Goal: Information Seeking & Learning: Check status

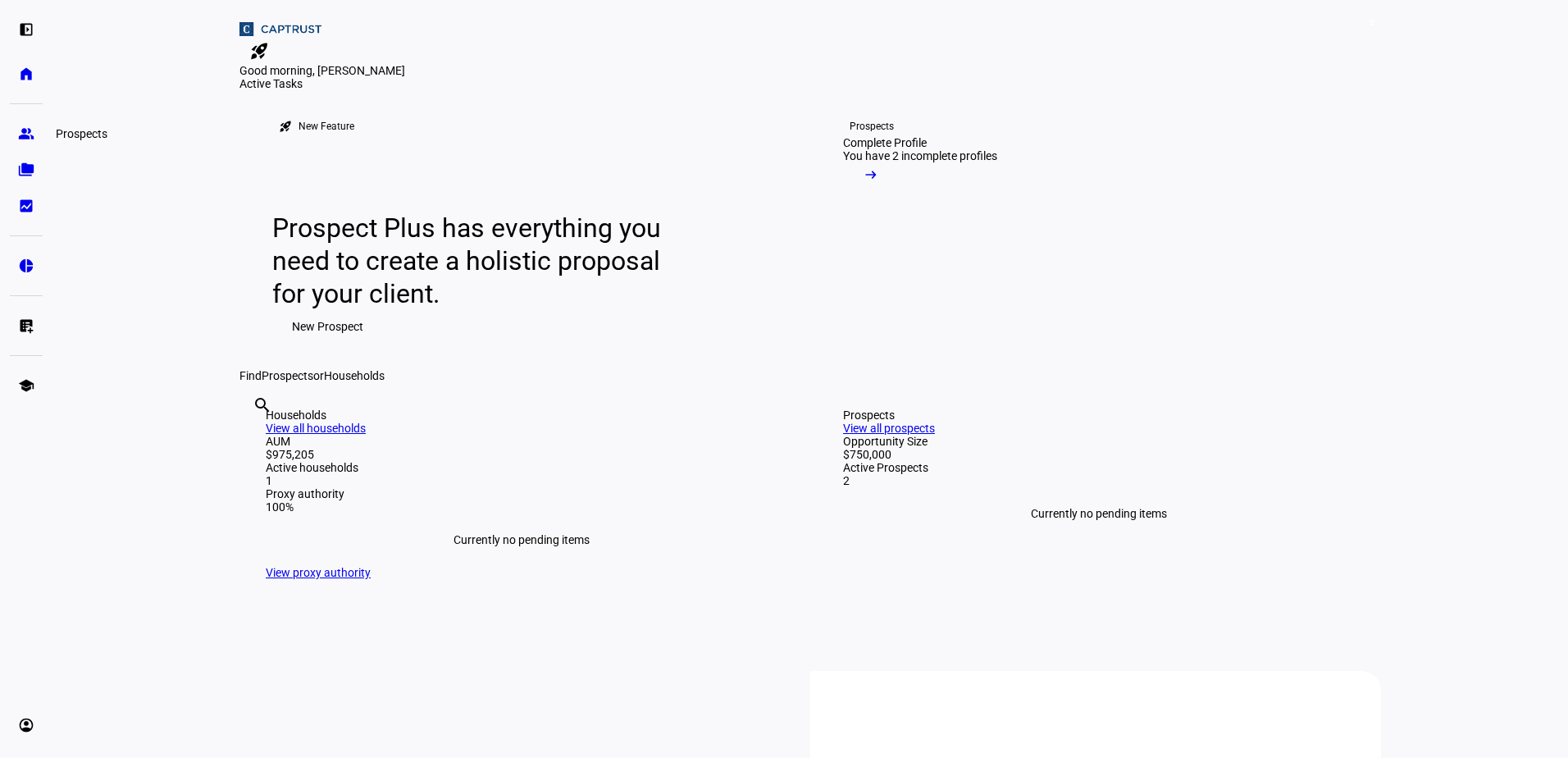
click at [27, 133] on eth-mat-symbol "group" at bounding box center [27, 134] width 17 height 17
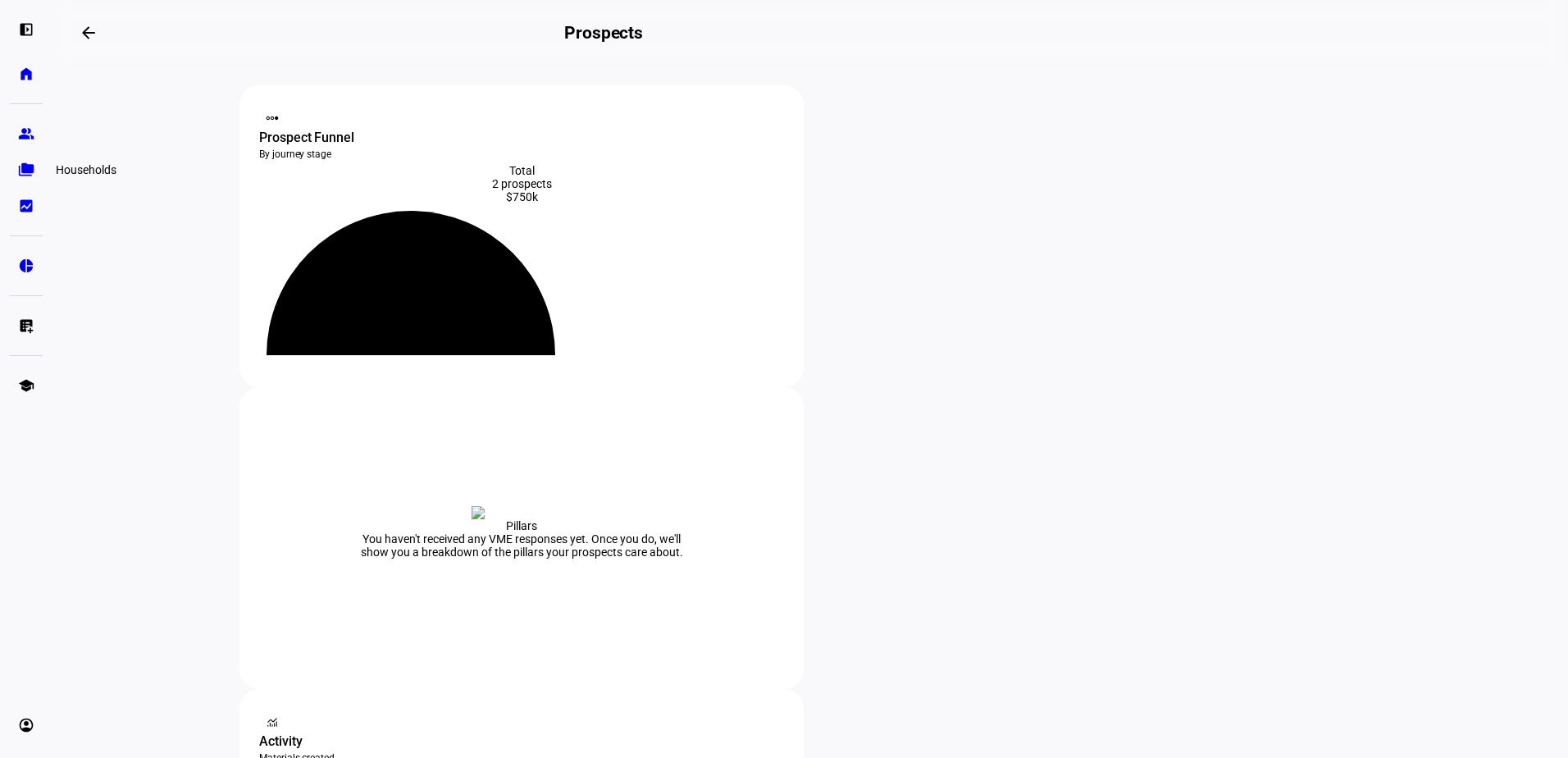
click at [34, 179] on link "folder_copy Households" at bounding box center [26, 169] width 33 height 33
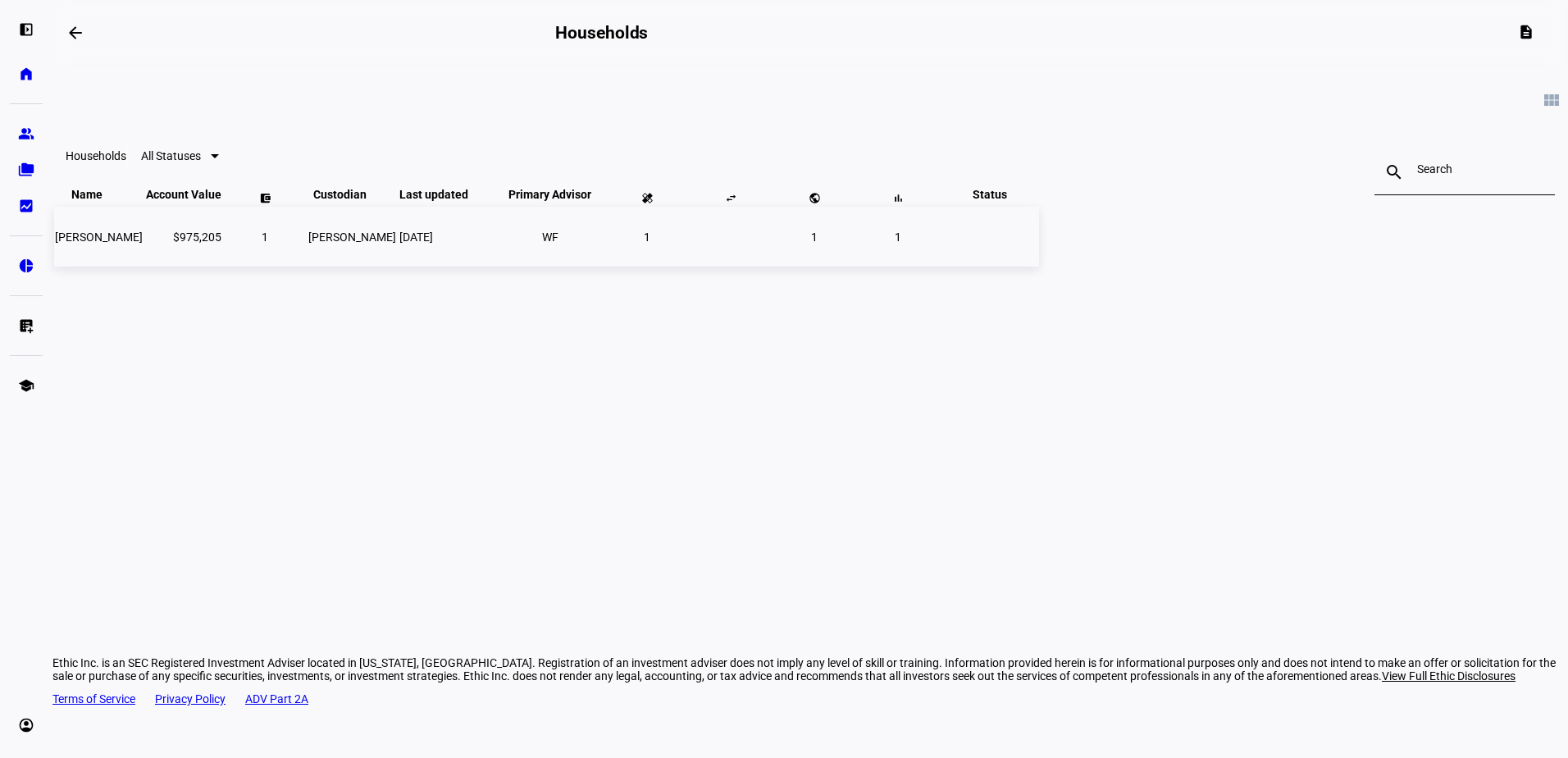
drag, startPoint x: 482, startPoint y: 276, endPoint x: 518, endPoint y: 286, distance: 37.4
click at [222, 267] on td "$975,205" at bounding box center [184, 236] width 77 height 60
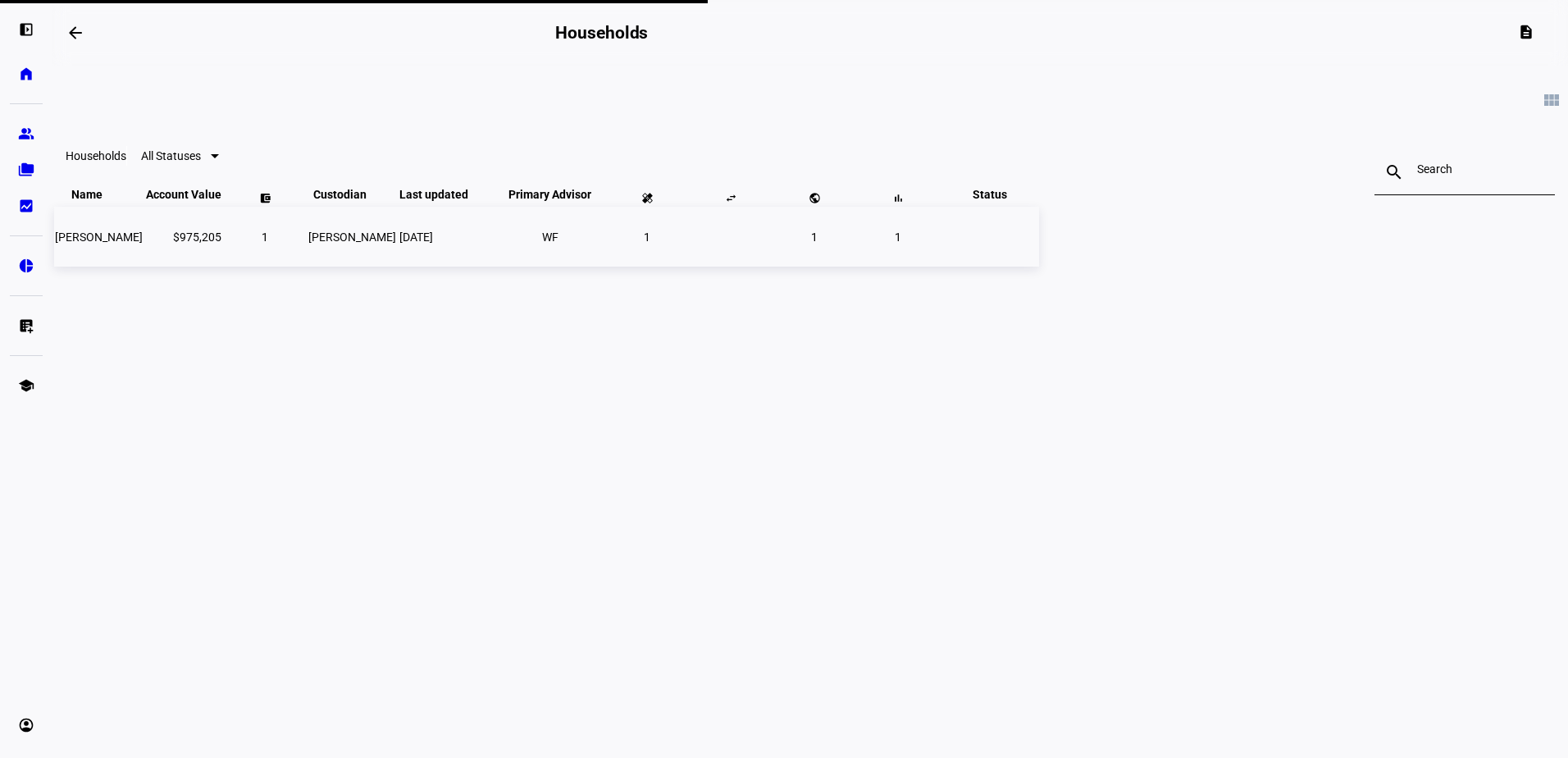
click at [222, 267] on td "$975,205" at bounding box center [184, 236] width 77 height 60
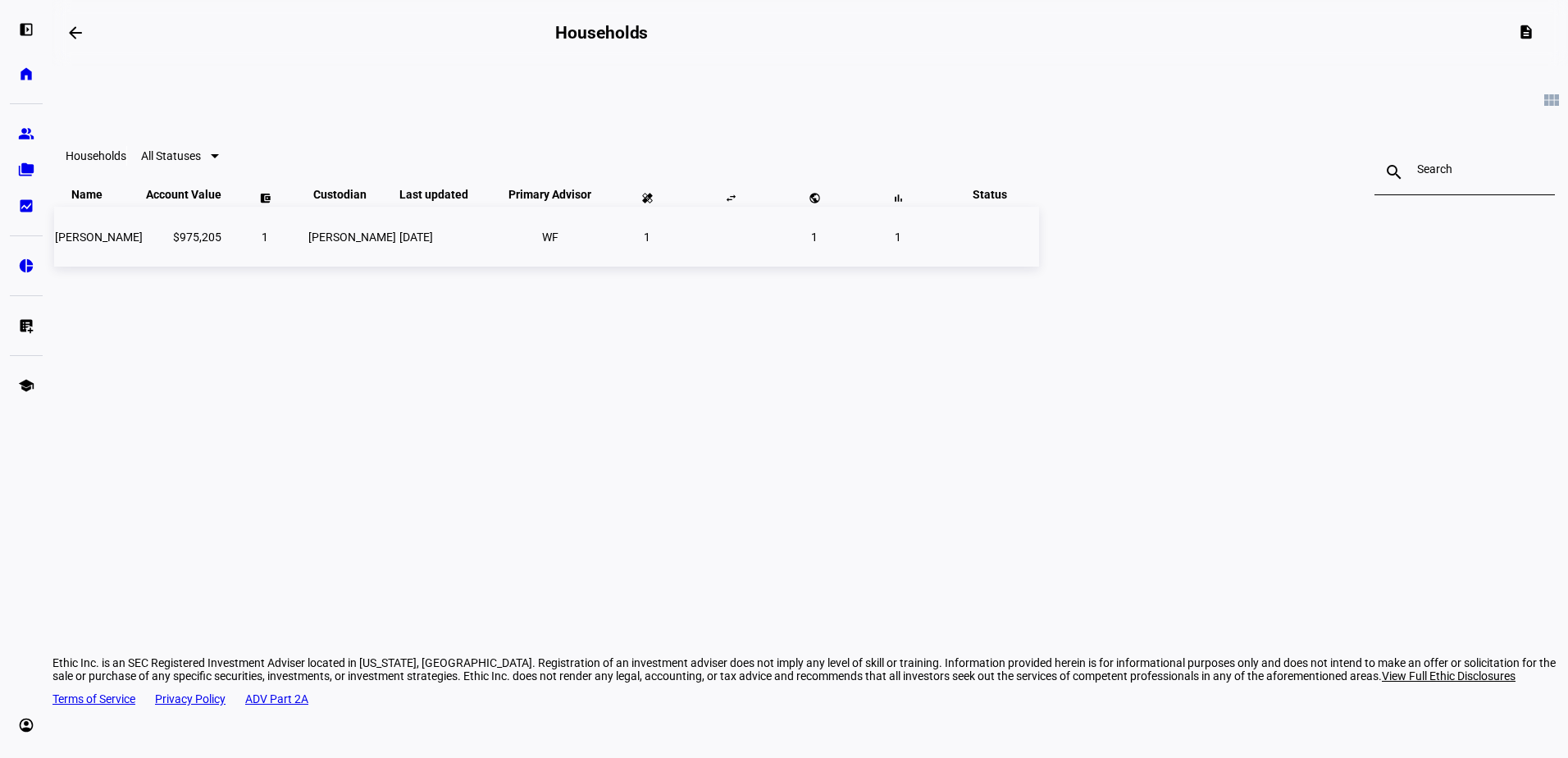
click at [142, 244] on span "[PERSON_NAME]" at bounding box center [99, 237] width 88 height 13
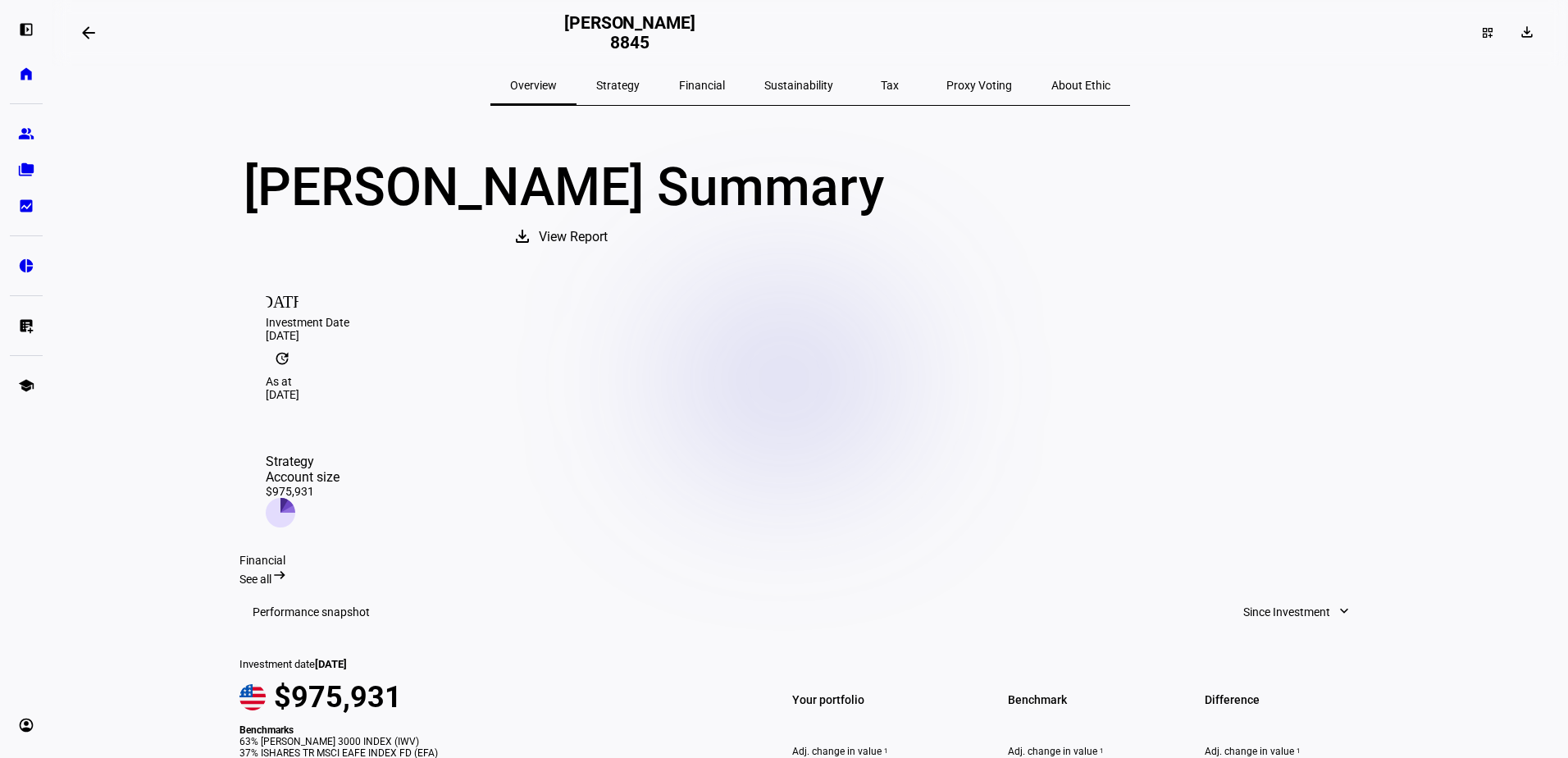
click at [608, 252] on span "View Report" at bounding box center [573, 236] width 69 height 39
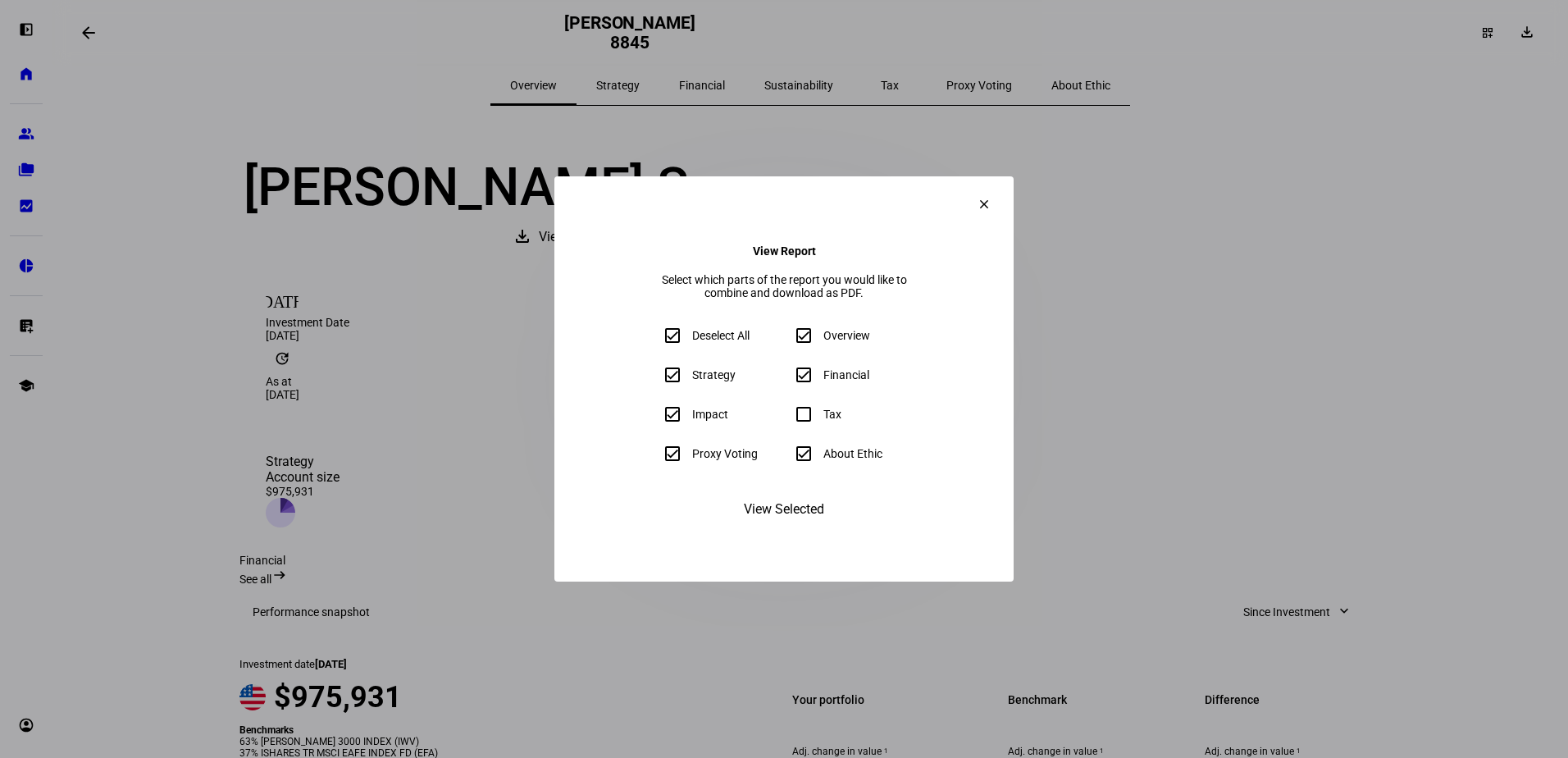
click at [656, 340] on input "Deselect All" at bounding box center [672, 335] width 33 height 33
checkbox input "false"
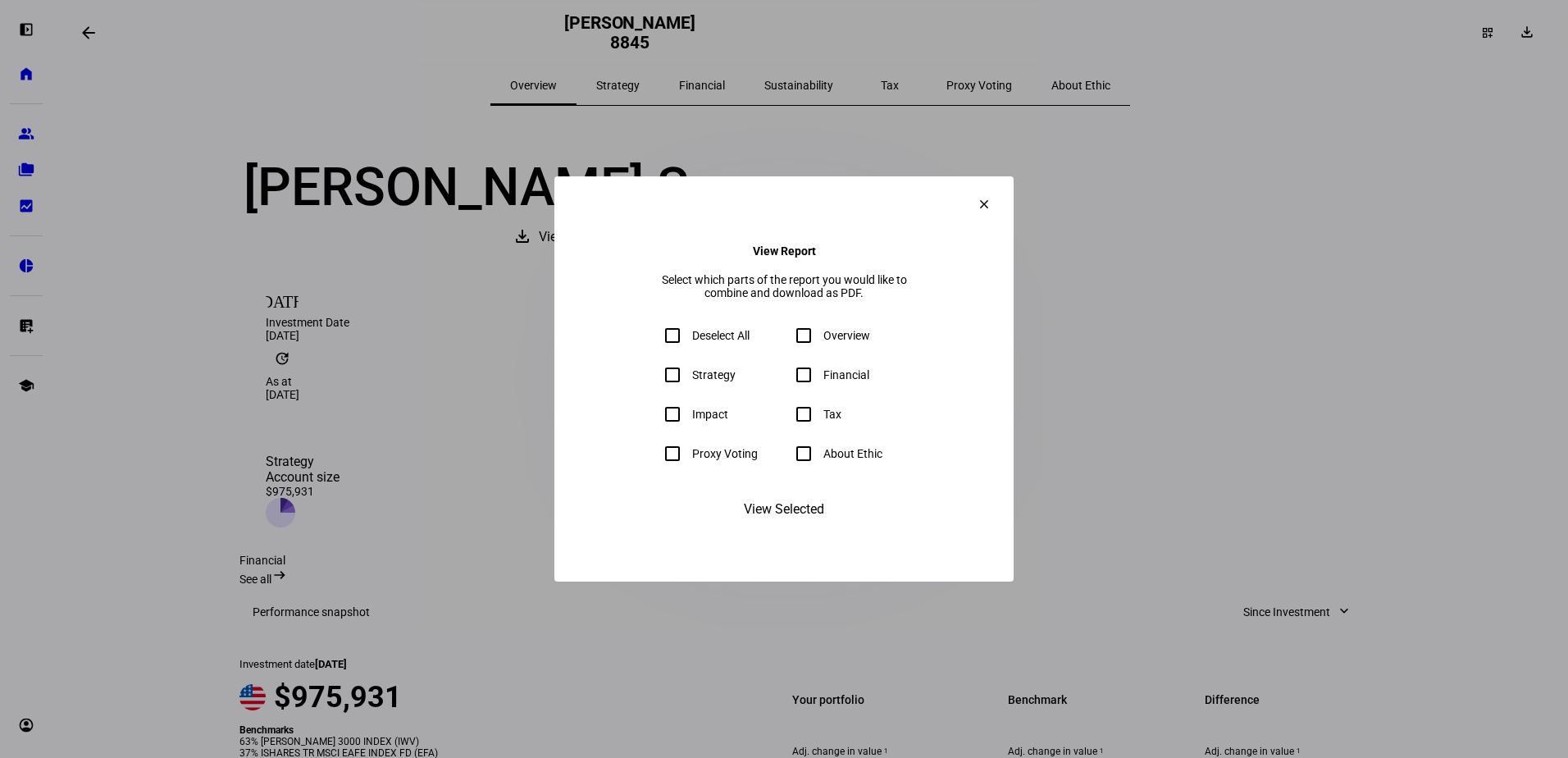
checkbox input "false"
click at [801, 340] on input "Overview" at bounding box center [803, 335] width 33 height 33
checkbox input "true"
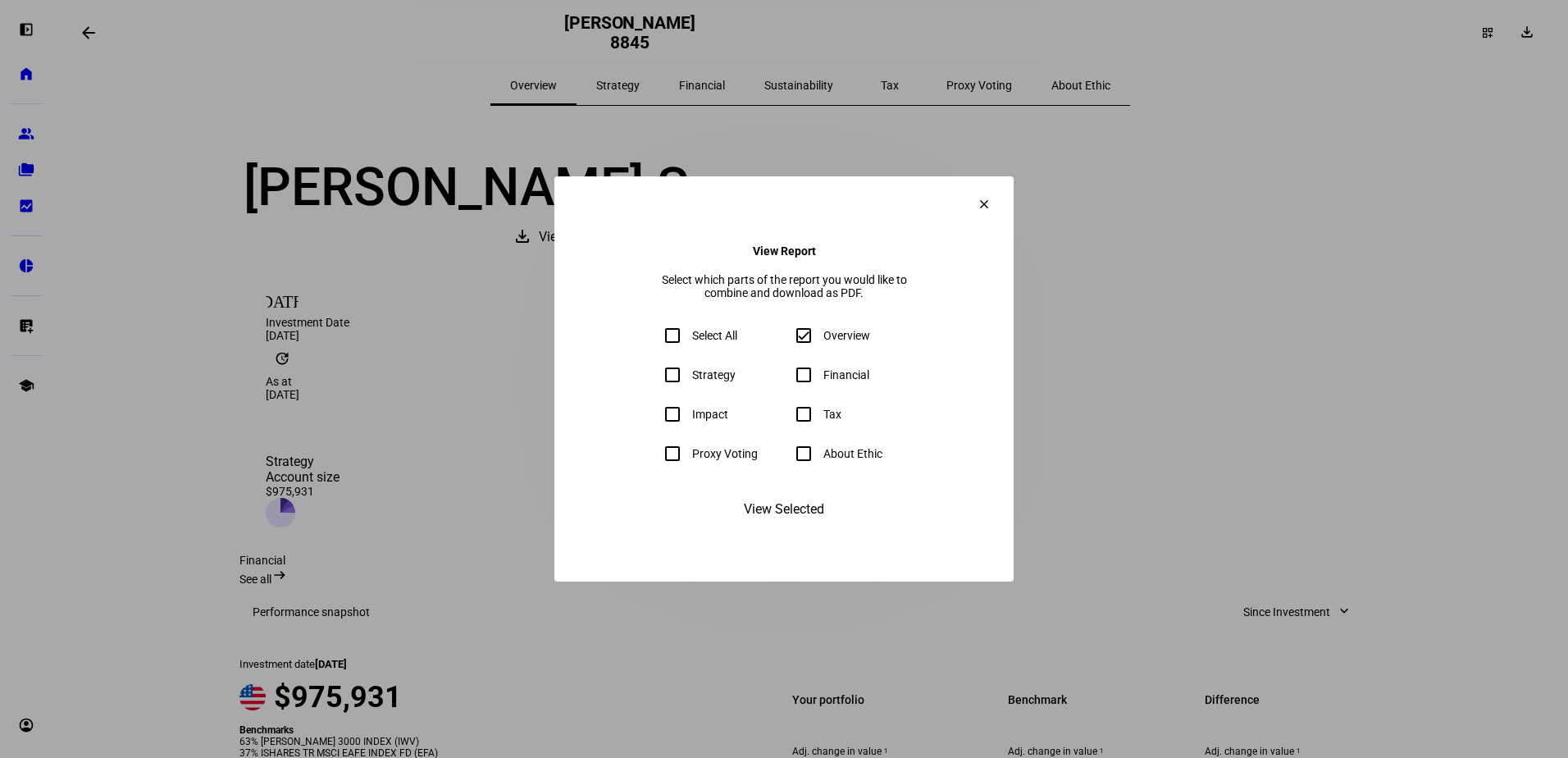
click at [656, 387] on input "Strategy" at bounding box center [672, 375] width 33 height 33
checkbox input "true"
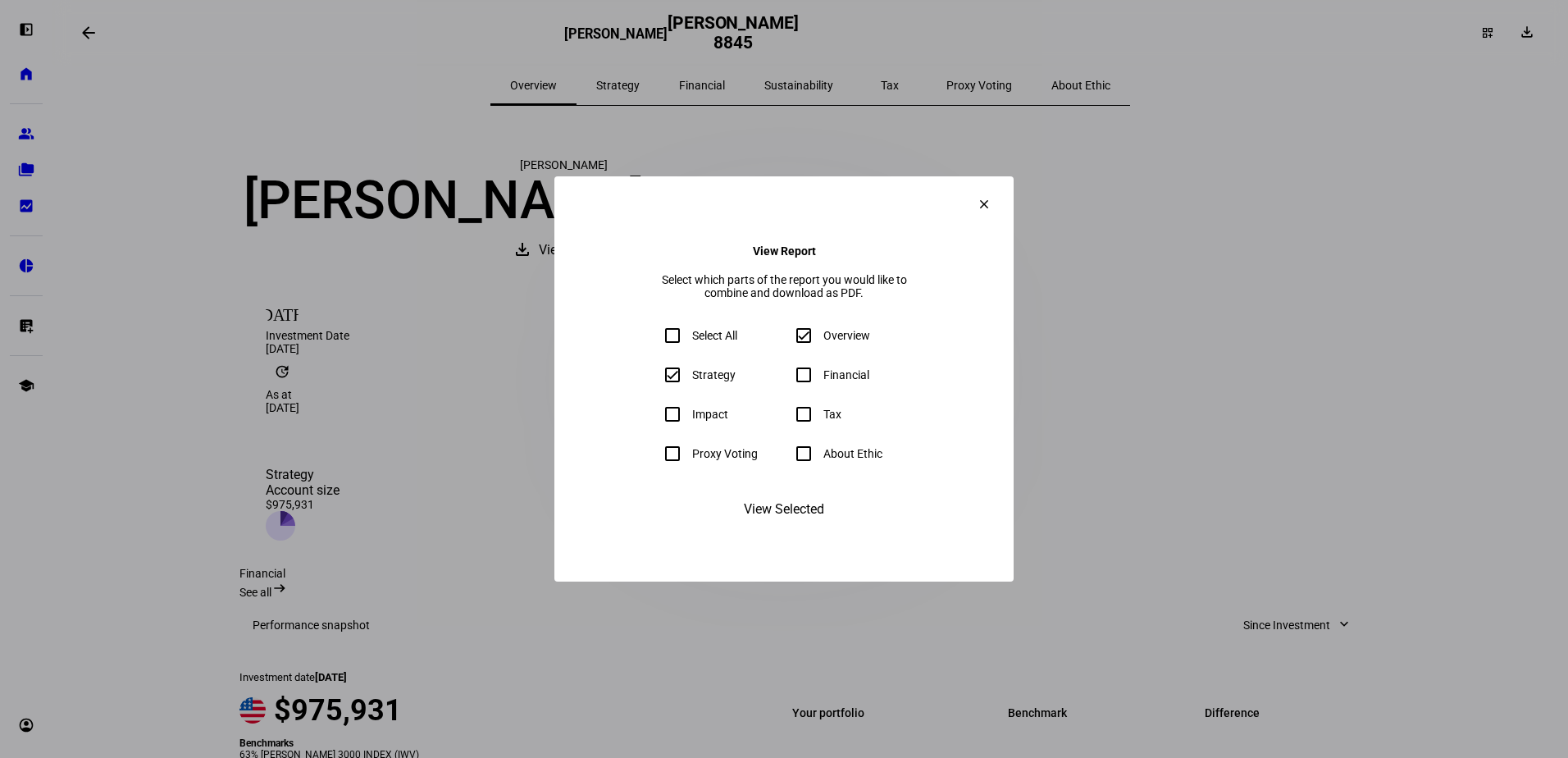
click at [808, 386] on input "Financial" at bounding box center [803, 375] width 33 height 33
checkbox input "true"
click at [991, 197] on mat-icon "clear" at bounding box center [984, 205] width 15 height 15
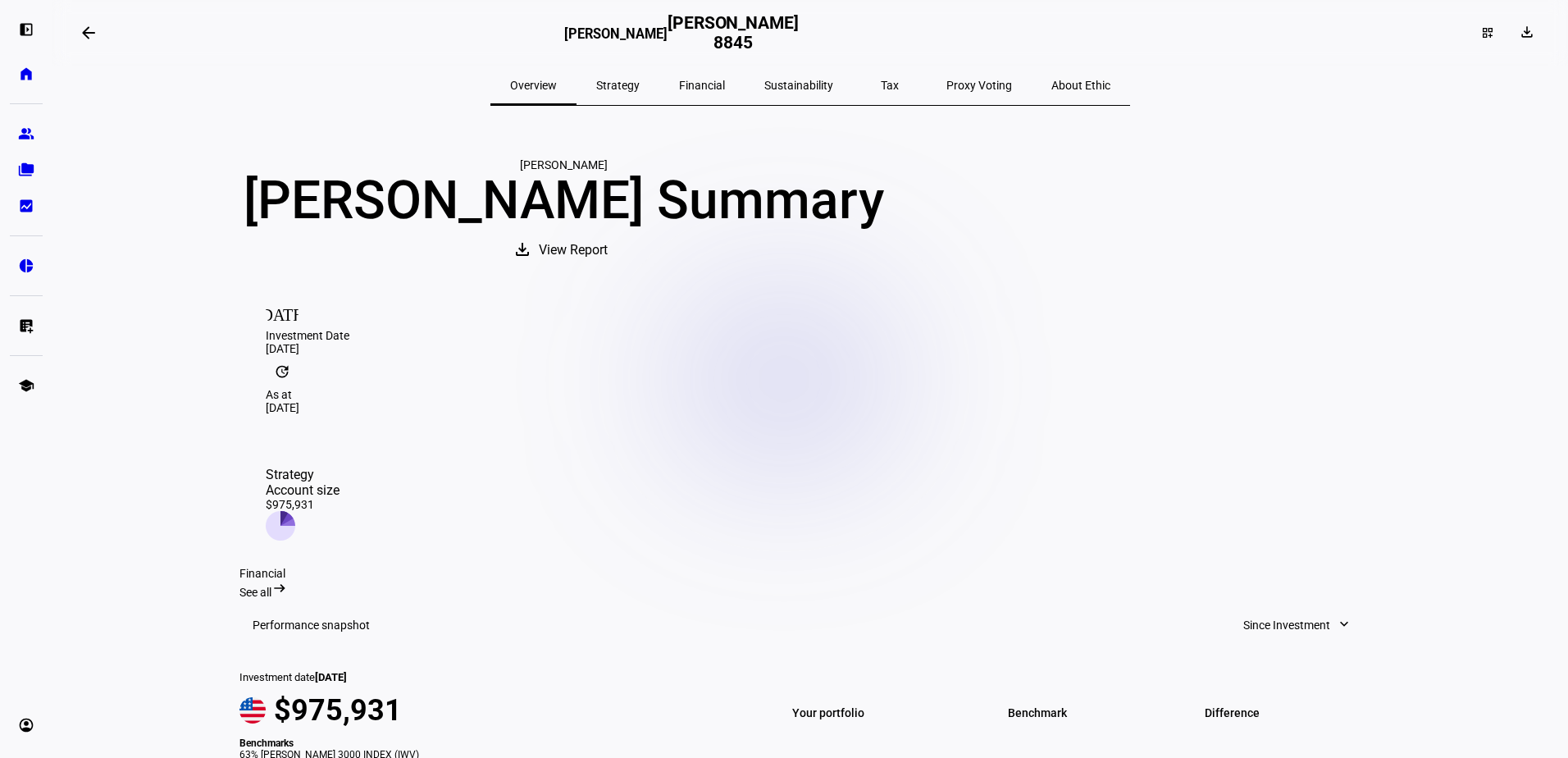
click at [639, 94] on span "Strategy" at bounding box center [618, 85] width 44 height 39
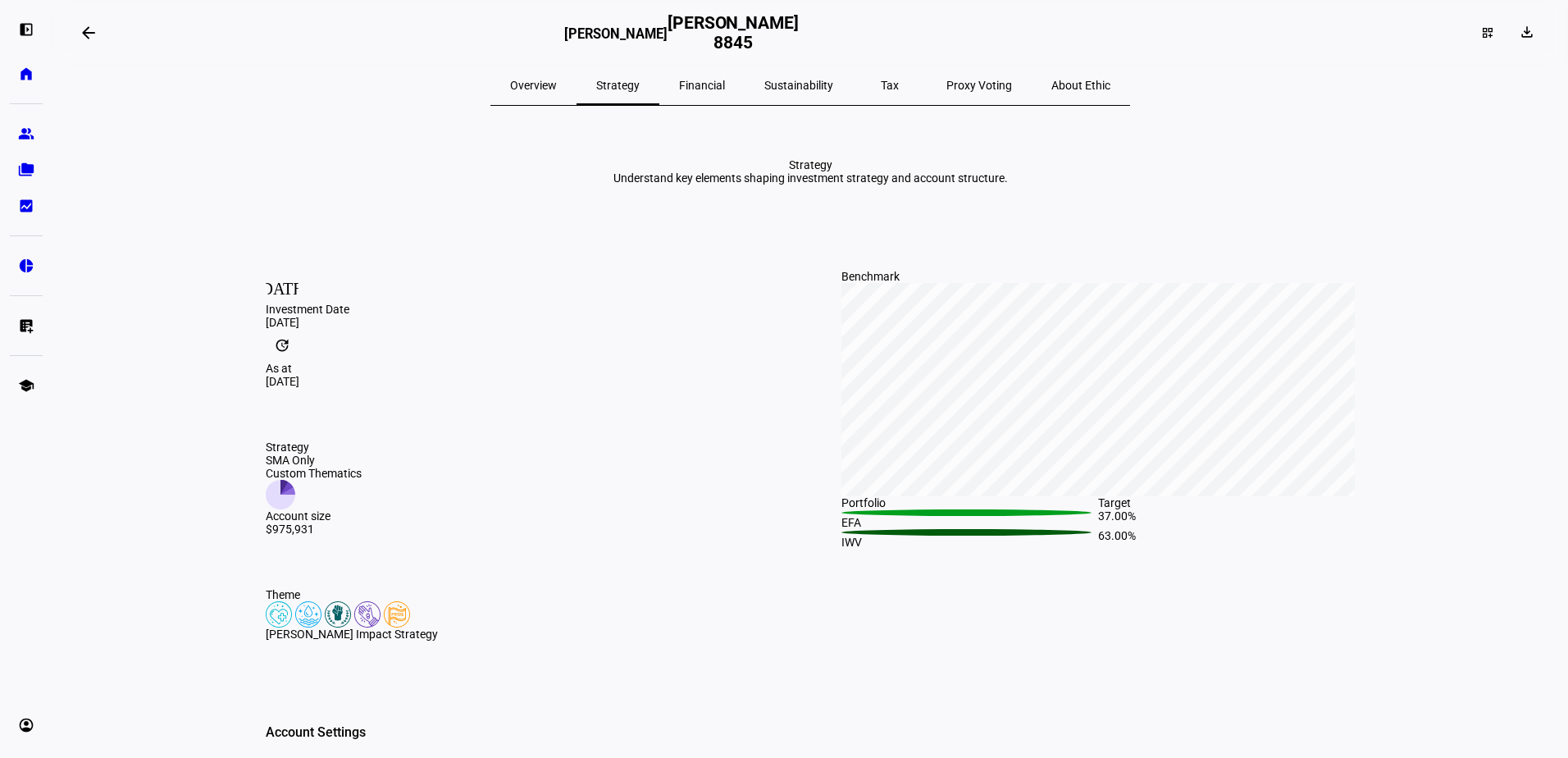
drag, startPoint x: 712, startPoint y: 82, endPoint x: 939, endPoint y: 132, distance: 232.4
click at [712, 86] on span "Financial" at bounding box center [701, 86] width 46 height 12
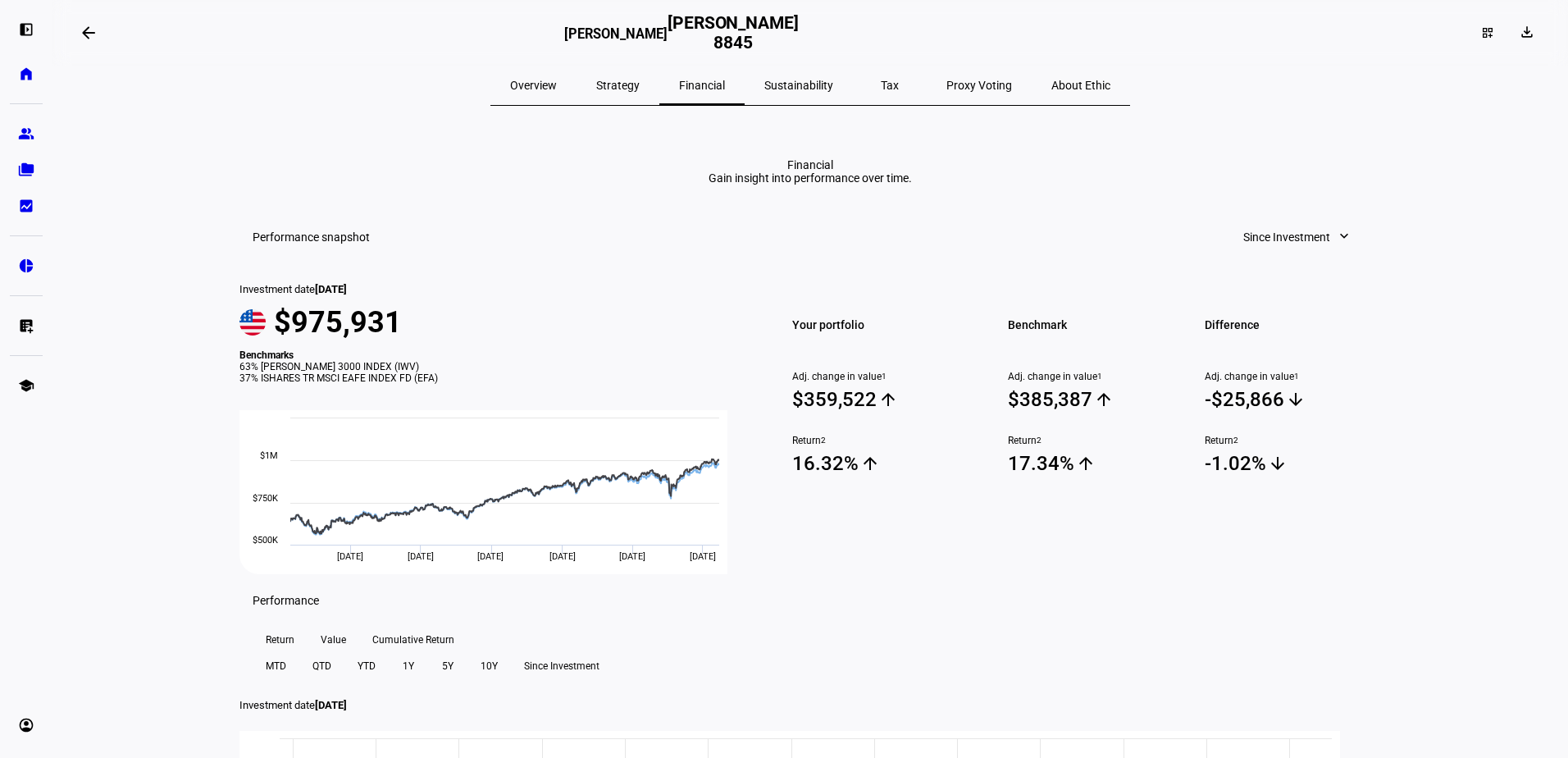
click at [796, 92] on span "Sustainability" at bounding box center [799, 85] width 69 height 39
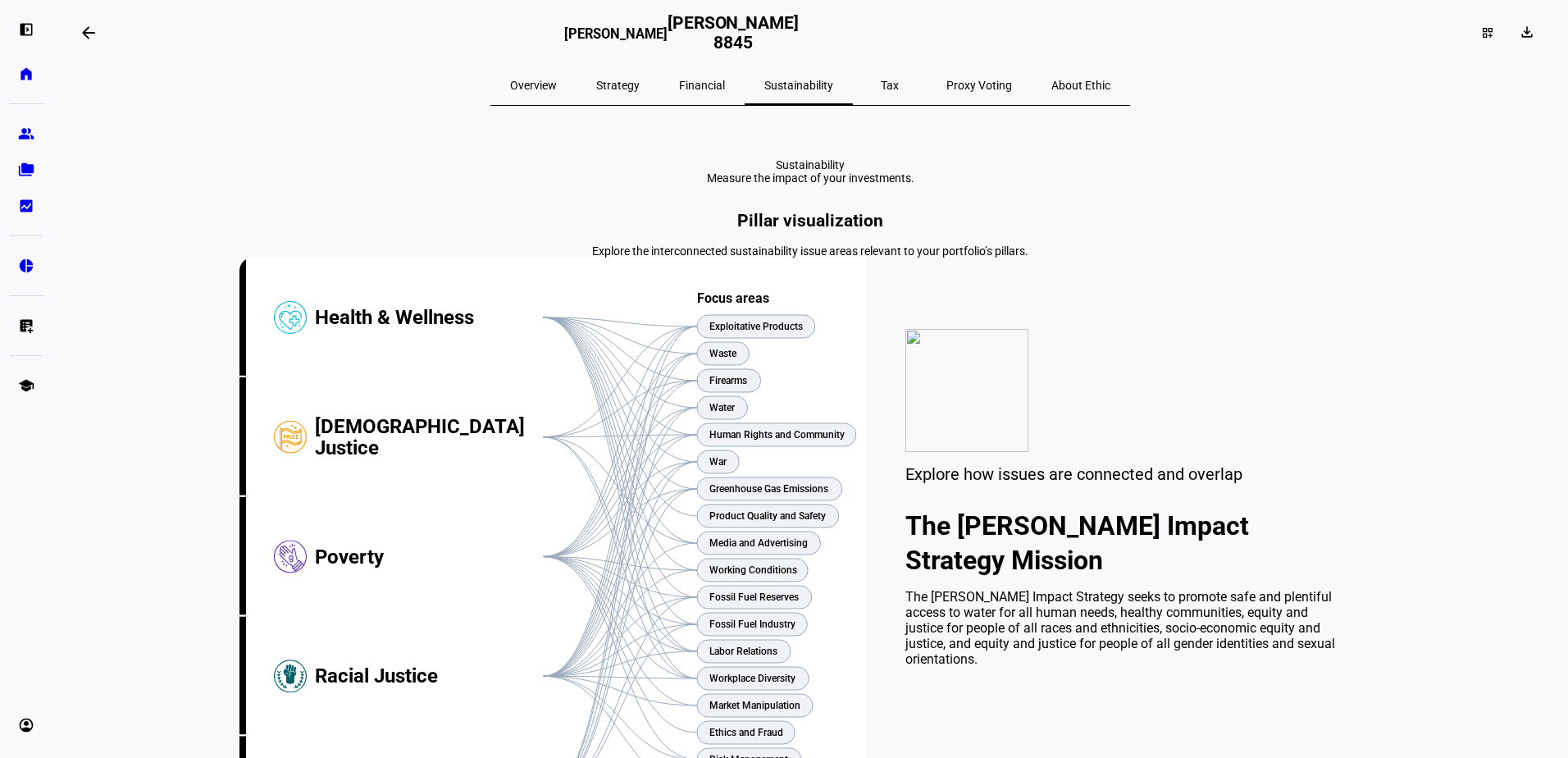
click at [881, 93] on span "Tax" at bounding box center [890, 85] width 18 height 39
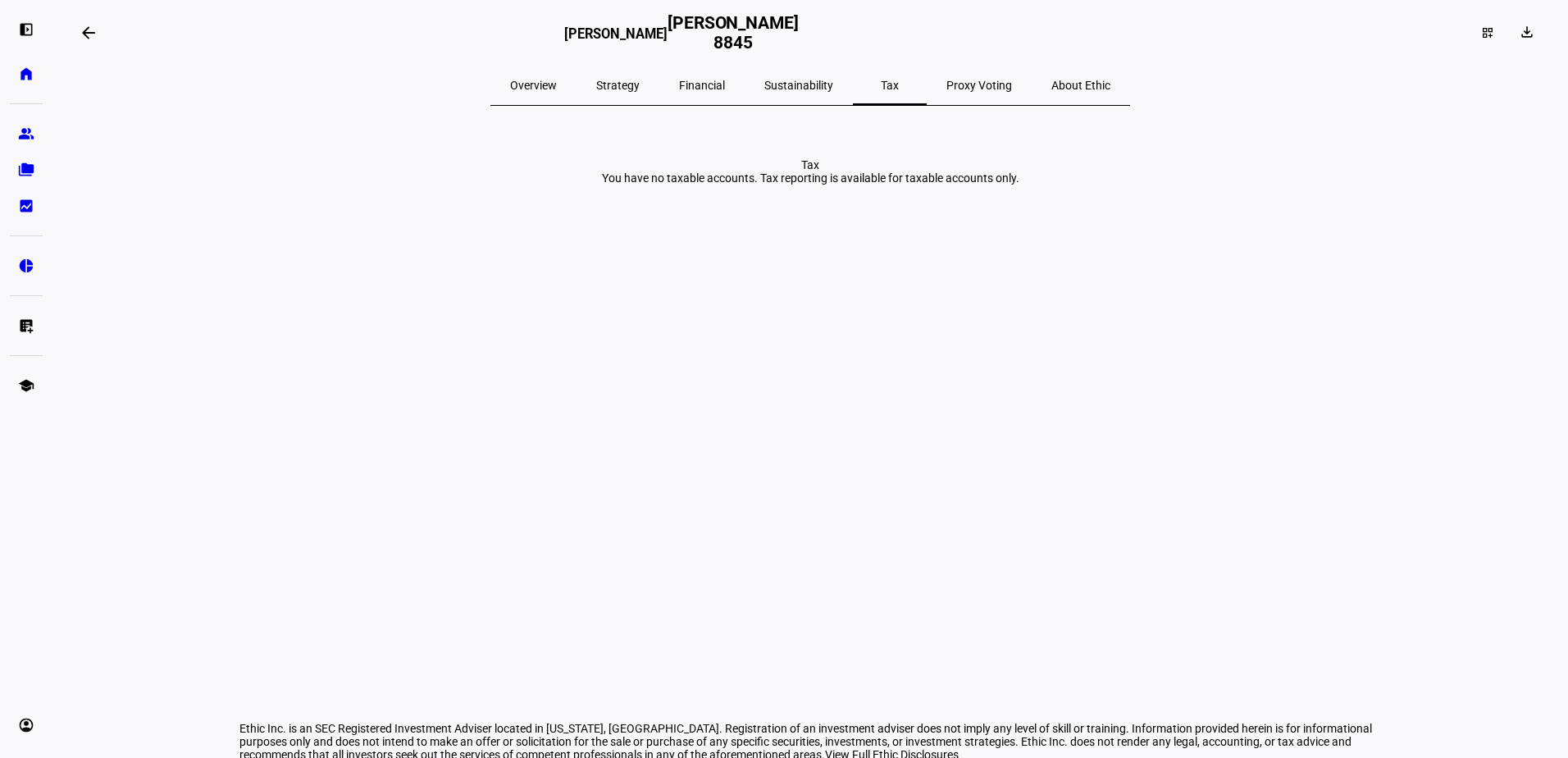
click at [946, 91] on span "Proxy Voting" at bounding box center [979, 86] width 65 height 12
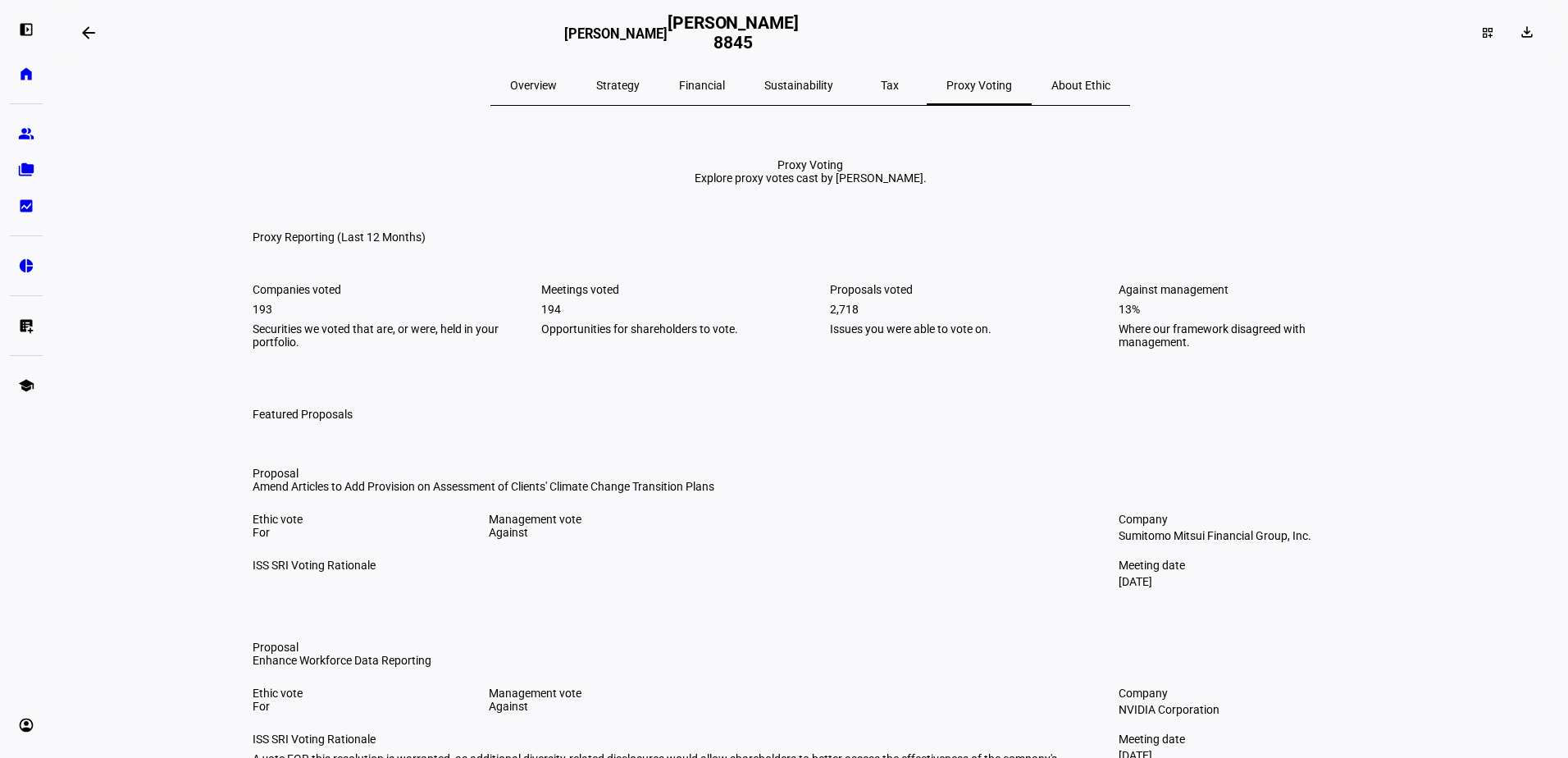
click at [1051, 84] on span "About Ethic" at bounding box center [1080, 86] width 59 height 12
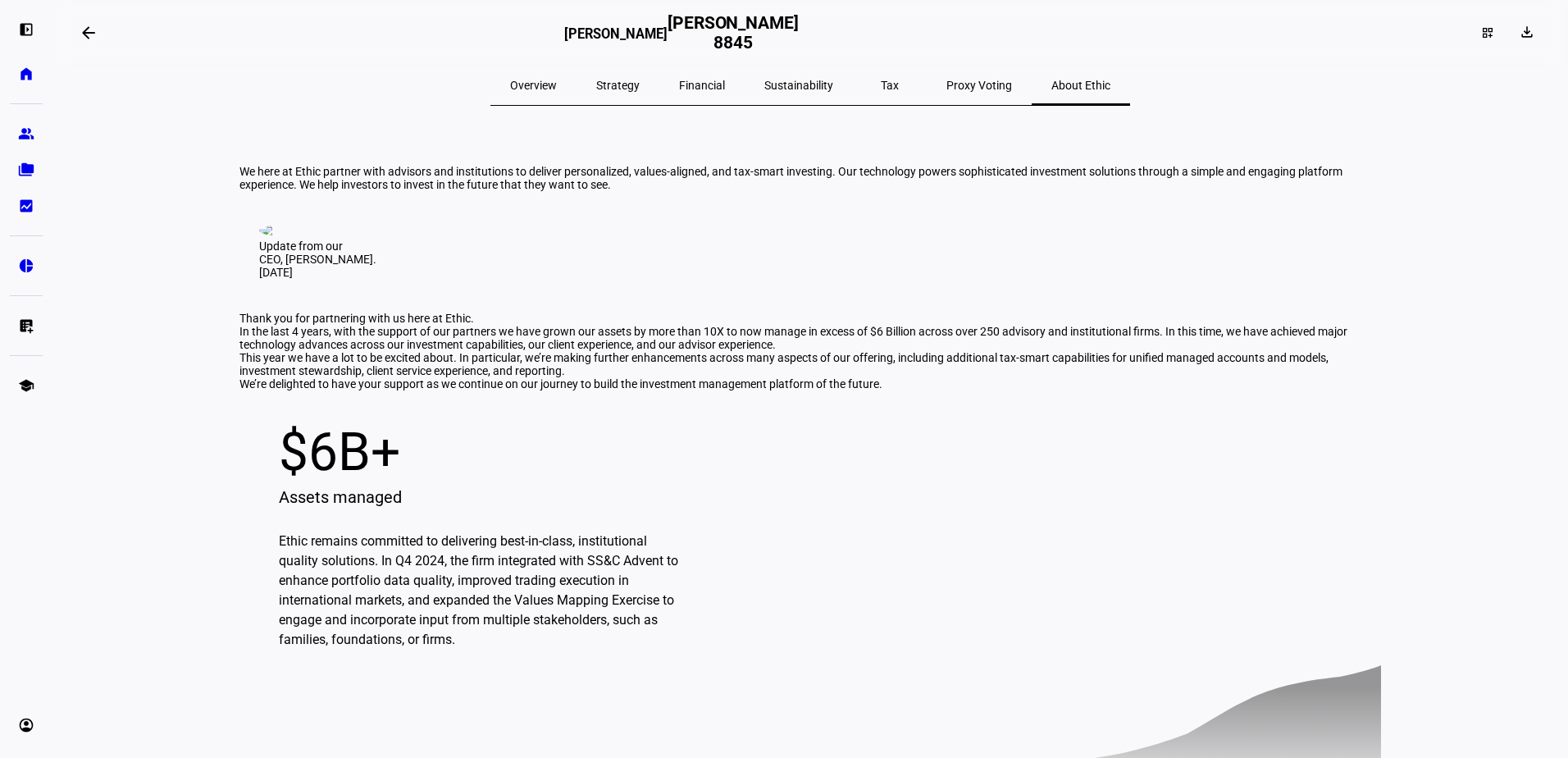
click at [556, 87] on span "Overview" at bounding box center [534, 86] width 47 height 12
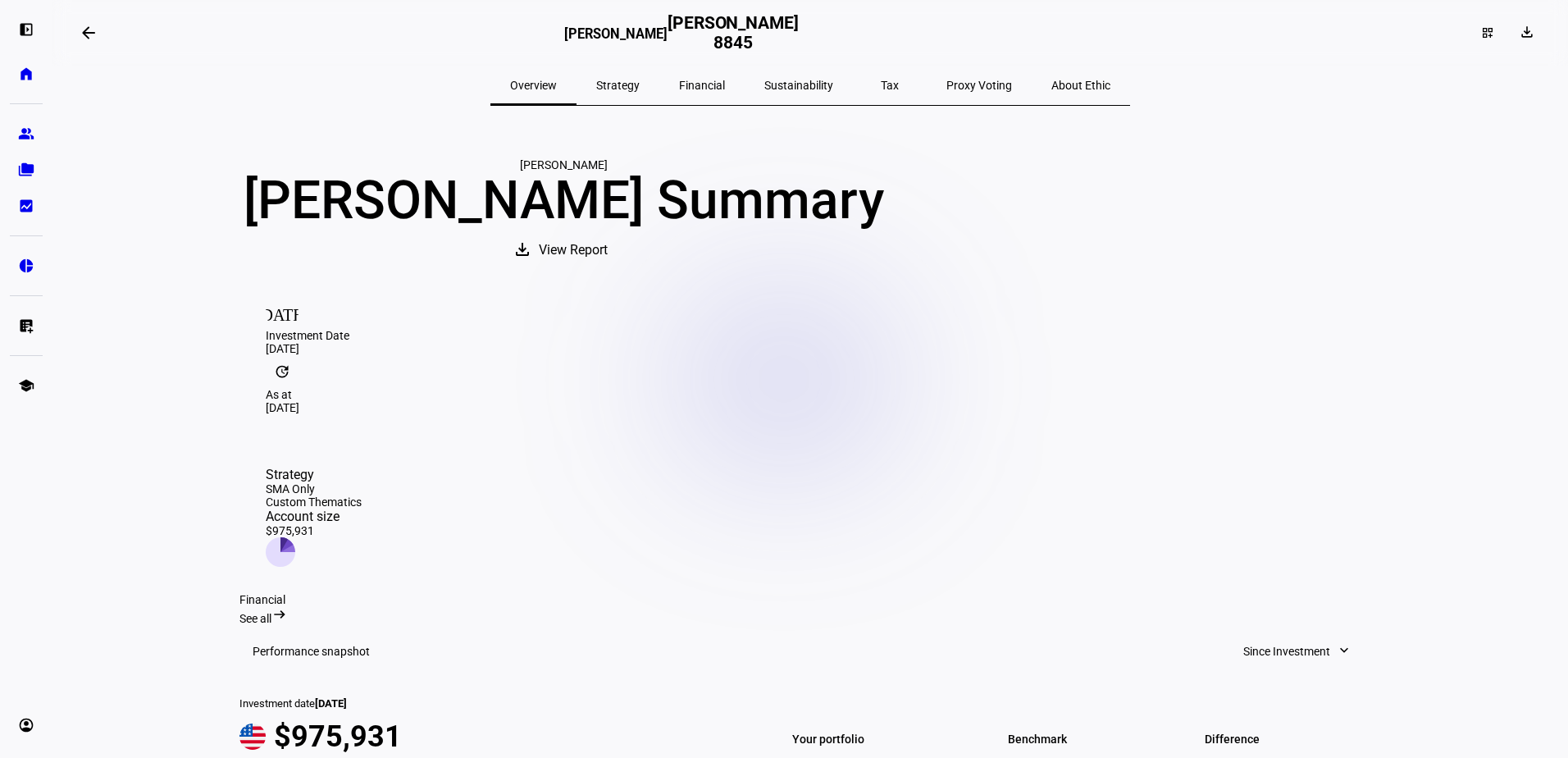
click at [608, 270] on span "View Report" at bounding box center [573, 250] width 69 height 39
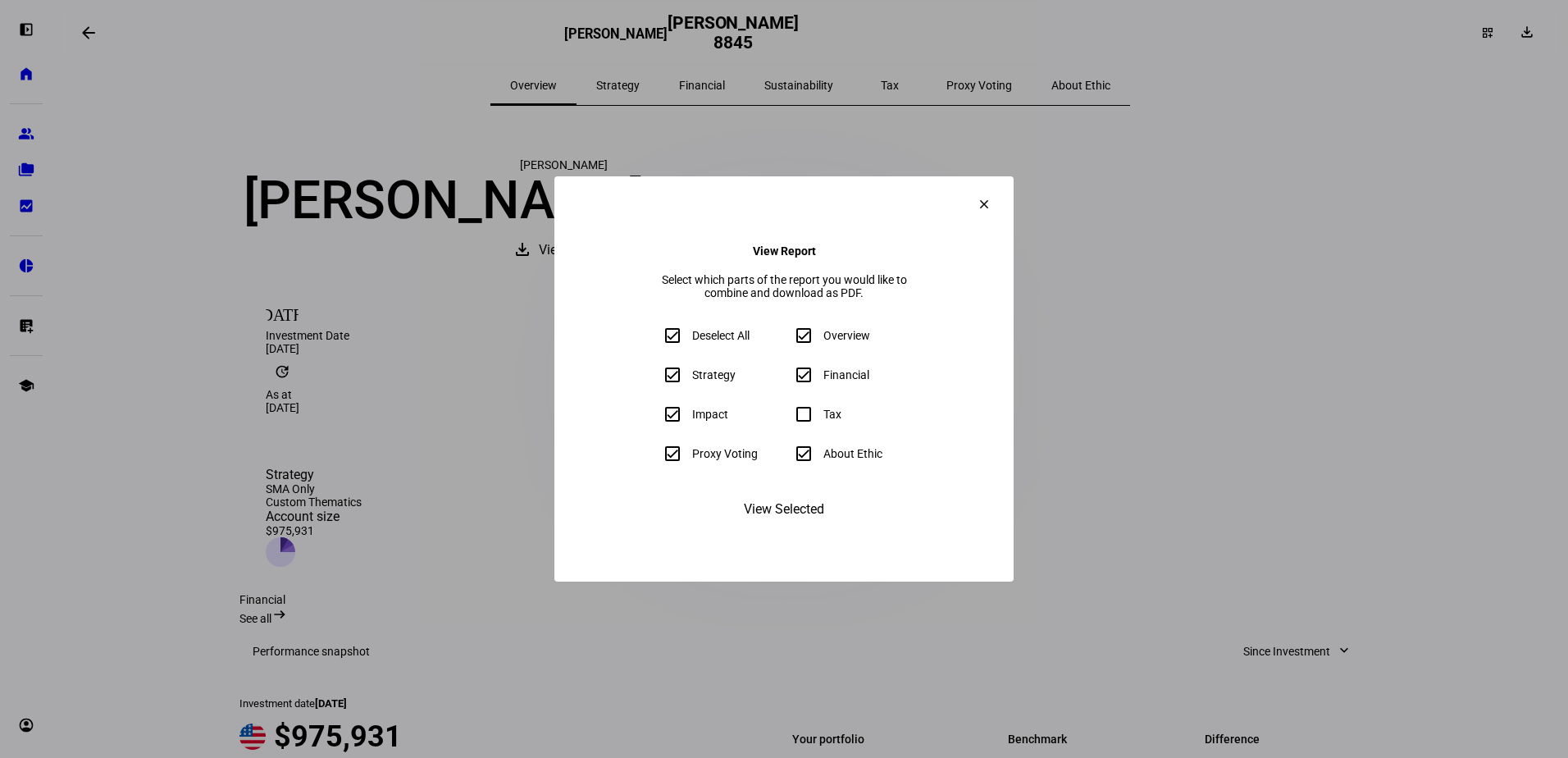
click at [656, 340] on input "Deselect All" at bounding box center [672, 335] width 33 height 33
checkbox input "false"
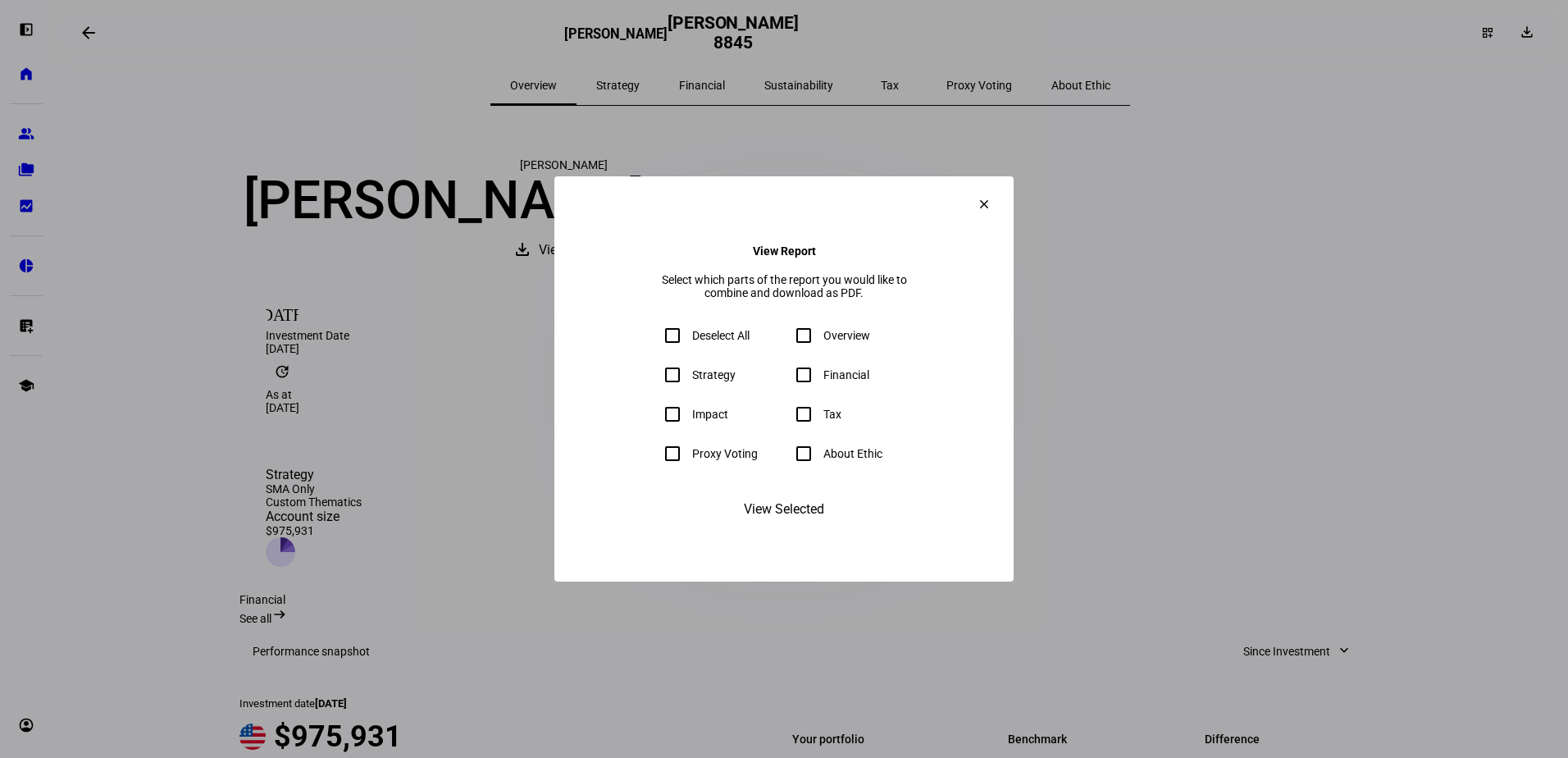
checkbox input "false"
click at [833, 335] on div "Overview" at bounding box center [846, 335] width 47 height 13
click at [820, 335] on input "Overview" at bounding box center [803, 335] width 33 height 33
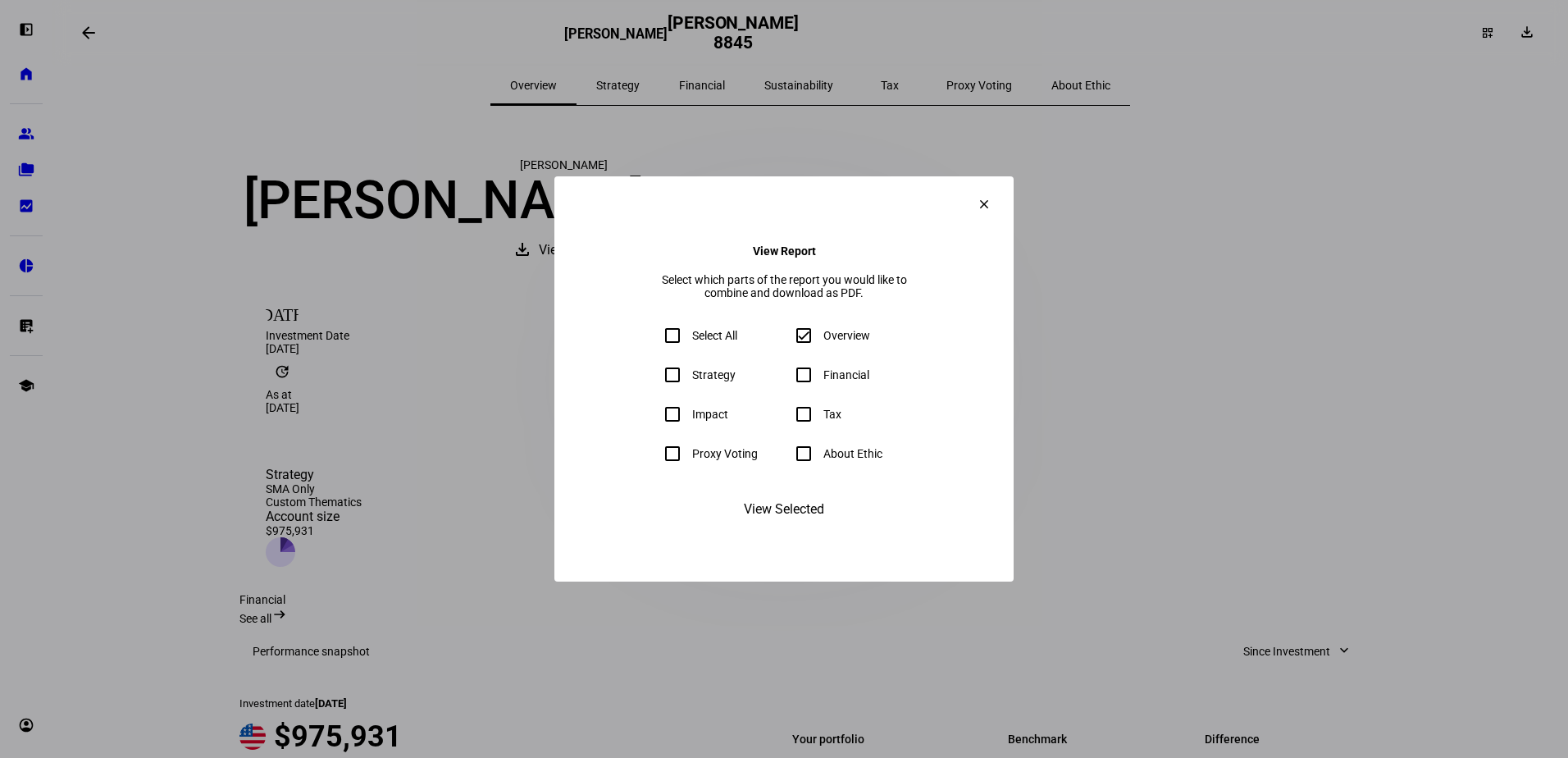
checkbox input "true"
click at [692, 377] on div "Strategy" at bounding box center [714, 375] width 44 height 13
click at [656, 377] on input "Strategy" at bounding box center [672, 375] width 33 height 33
checkbox input "true"
click at [820, 388] on div at bounding box center [803, 375] width 39 height 39
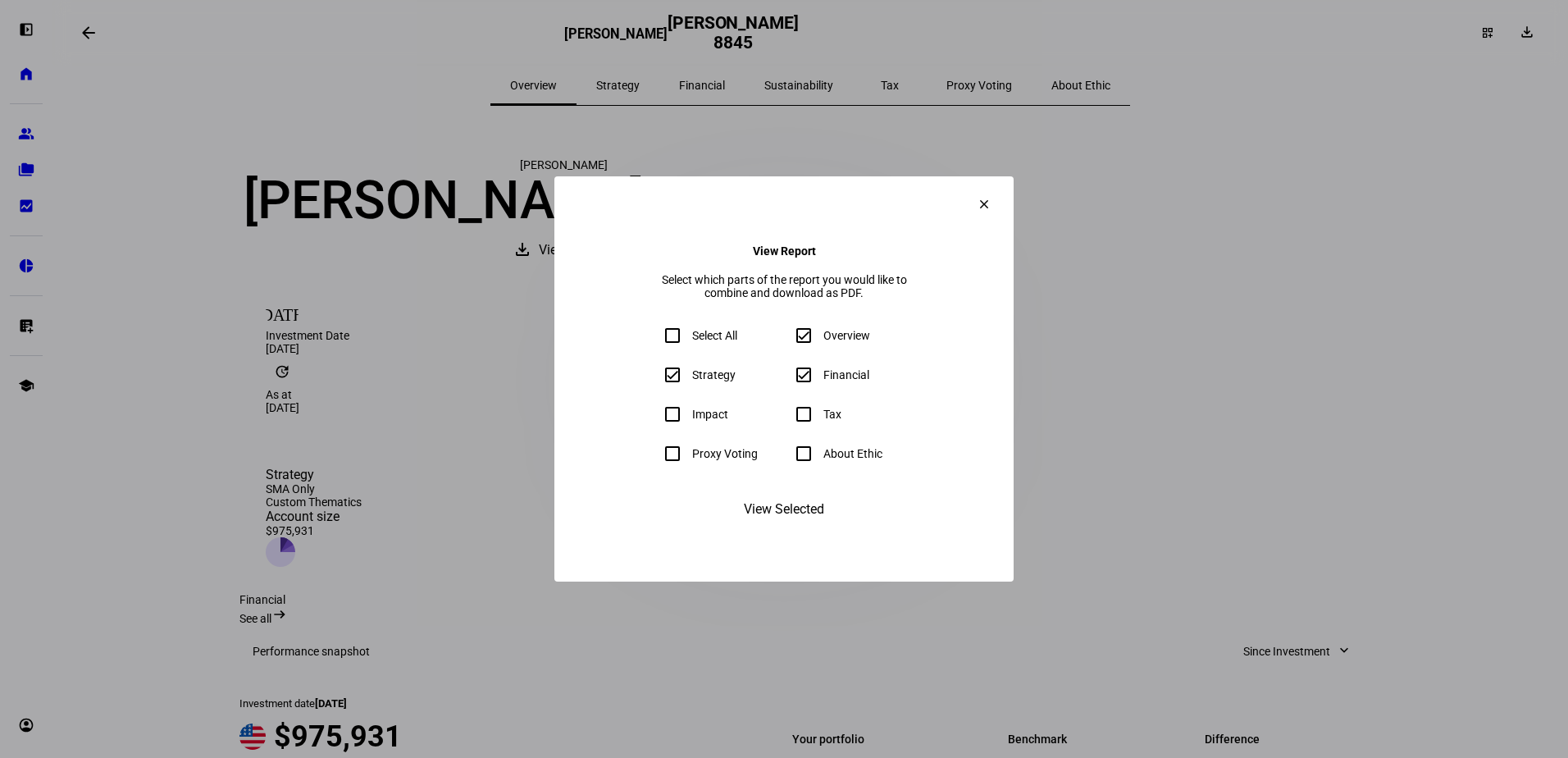
checkbox input "true"
click at [810, 527] on span "View Selected" at bounding box center [784, 509] width 80 height 39
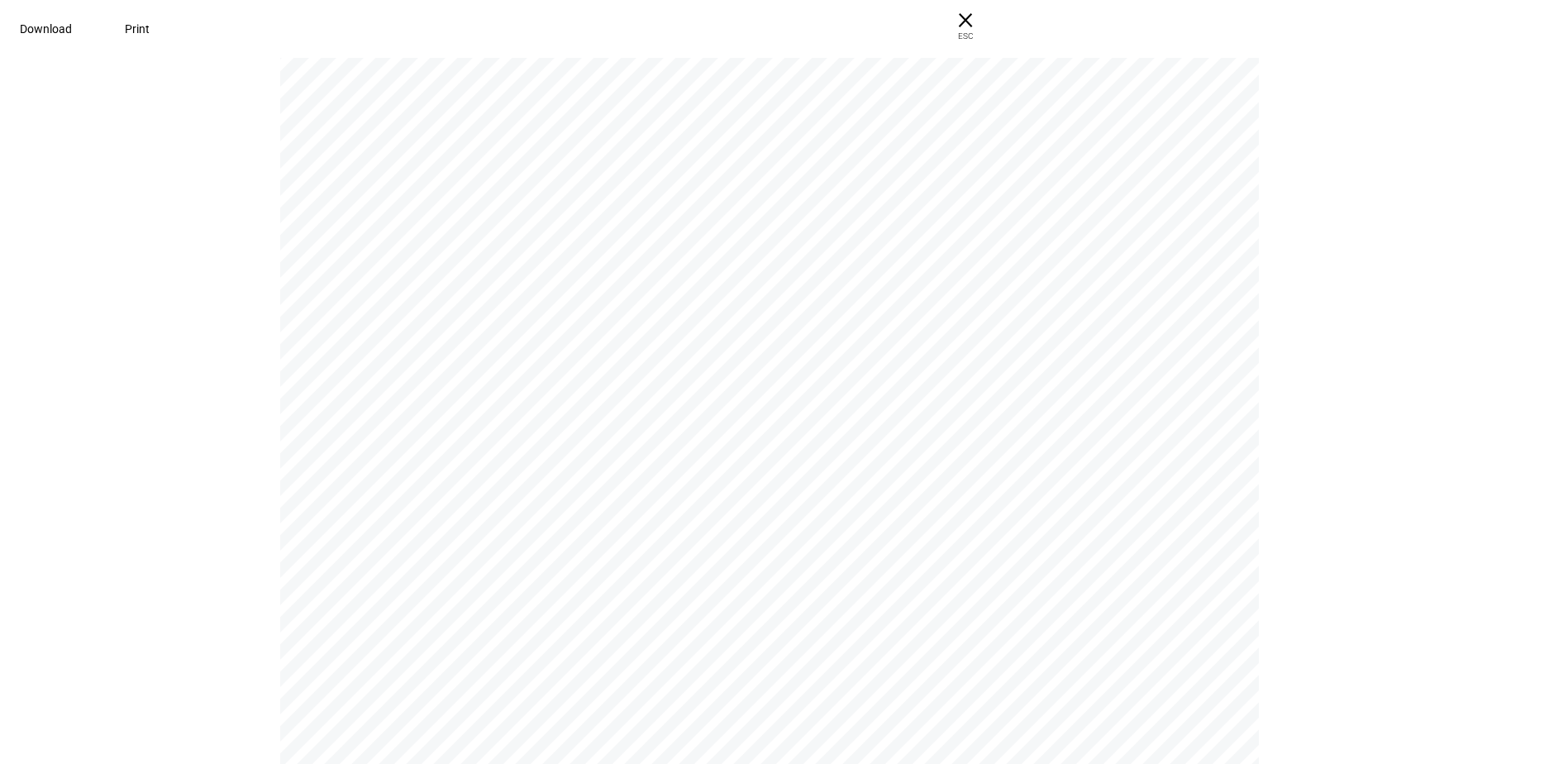
scroll to position [2563, 0]
click at [72, 35] on span "Download" at bounding box center [46, 29] width 52 height 14
click at [1512, 84] on div "Melissa Martin Melissa Martin Melissa Martin 8845 | Portfolio Report Page 1 of …" at bounding box center [784, 409] width 1568 height 710
click at [992, 14] on span "× ESC" at bounding box center [965, 26] width 53 height 53
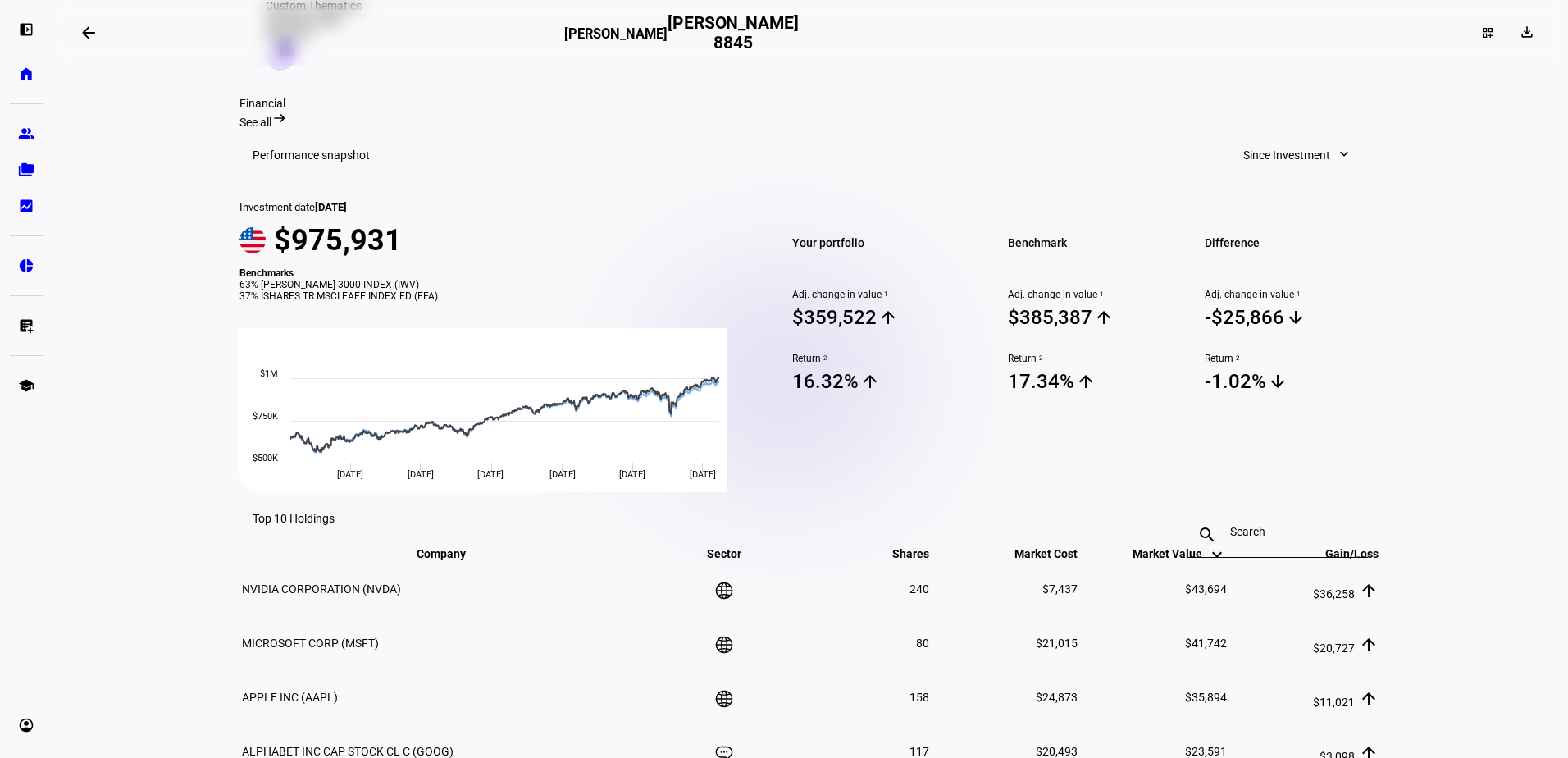
scroll to position [492, 0]
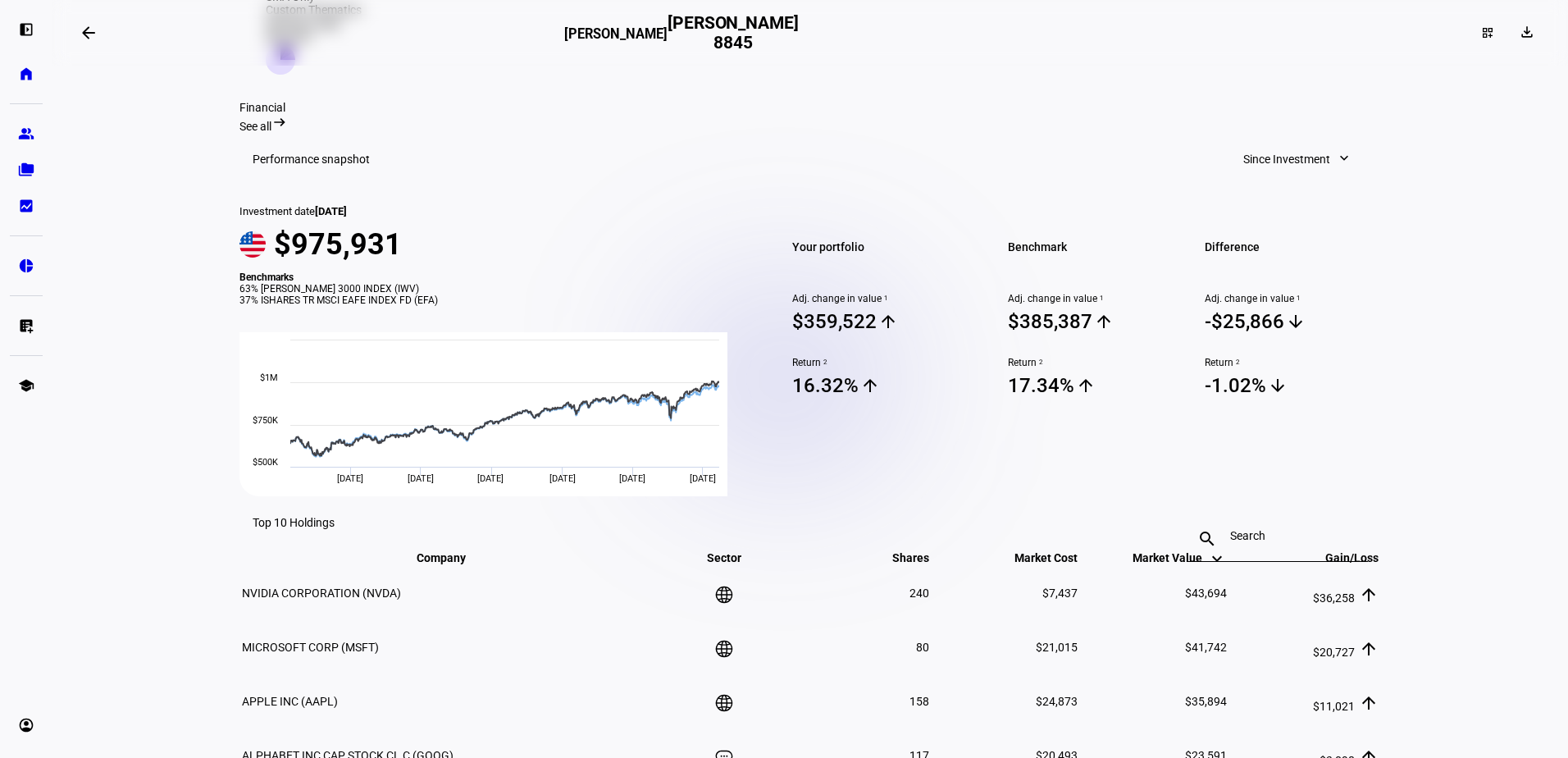
click at [1279, 143] on span "Since Investment" at bounding box center [1286, 158] width 87 height 33
click at [1248, 220] on div "Year to Date" at bounding box center [1291, 226] width 136 height 13
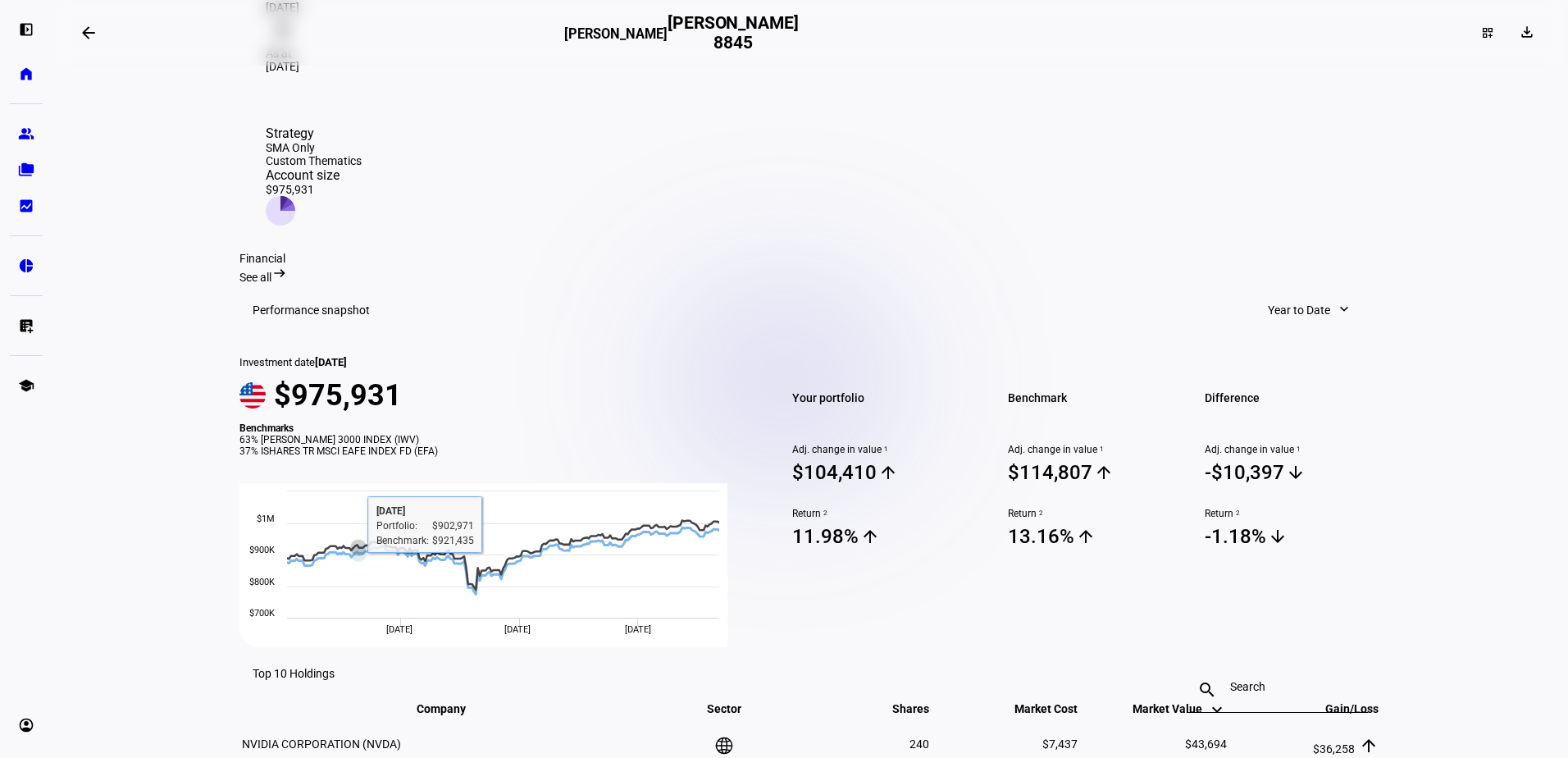
scroll to position [164, 0]
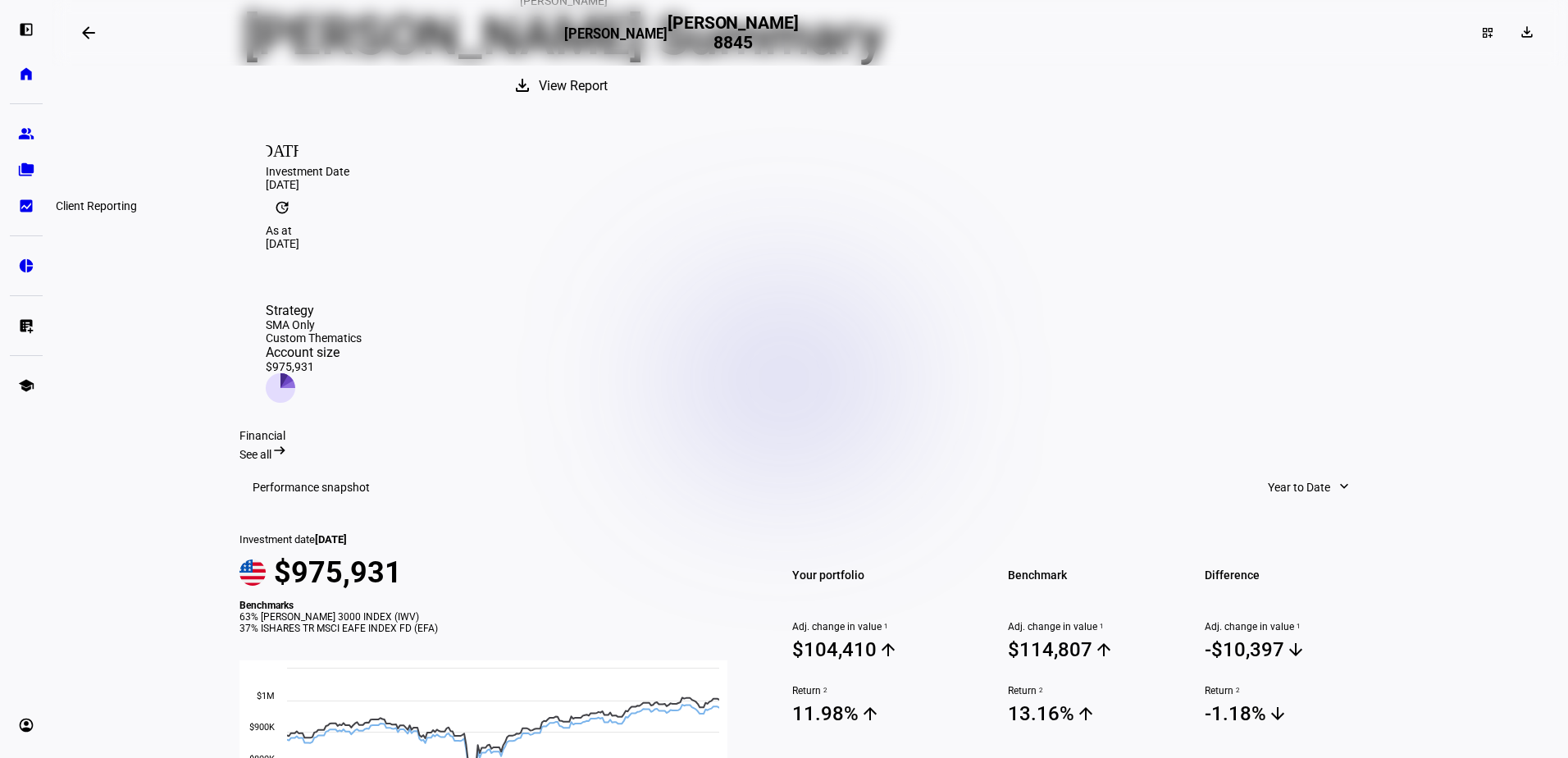
click at [23, 208] on eth-mat-symbol "bid_landscape" at bounding box center [27, 206] width 17 height 17
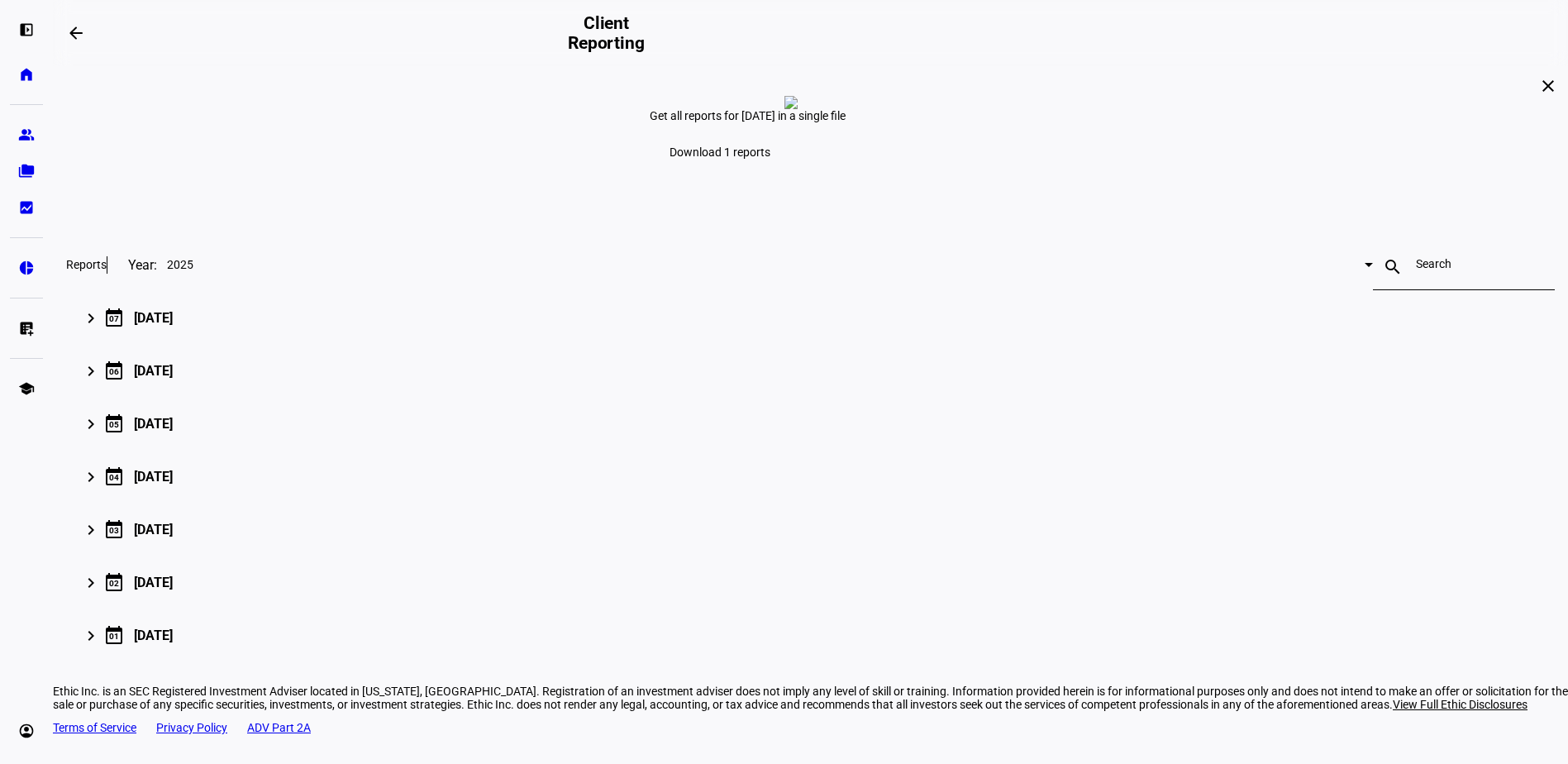
click at [40, 119] on plt-menu-item "group Prospects" at bounding box center [26, 134] width 33 height 33
click at [36, 123] on link "group Prospects" at bounding box center [26, 134] width 33 height 33
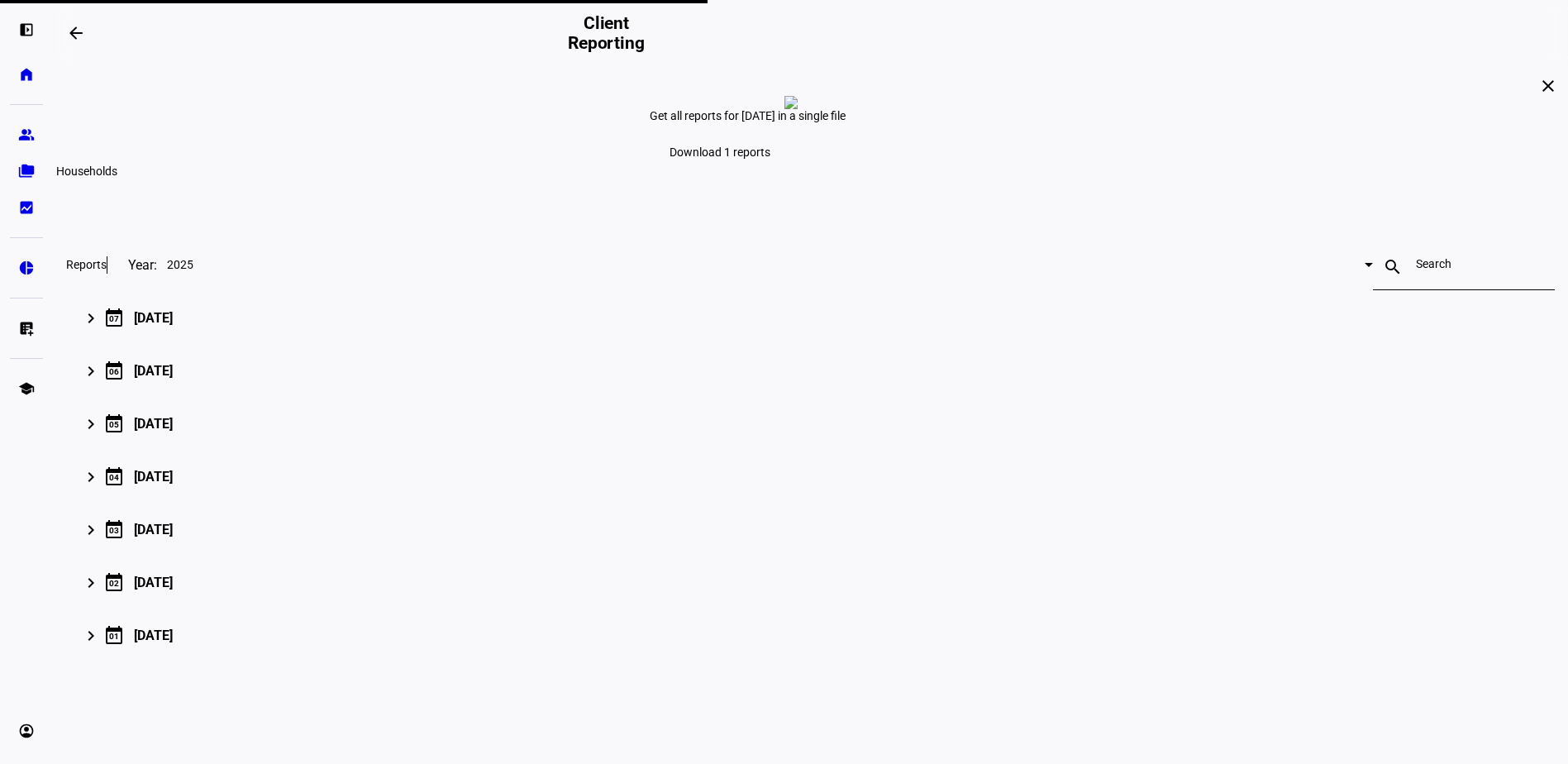
click at [29, 172] on eth-mat-symbol "folder_copy" at bounding box center [27, 172] width 17 height 17
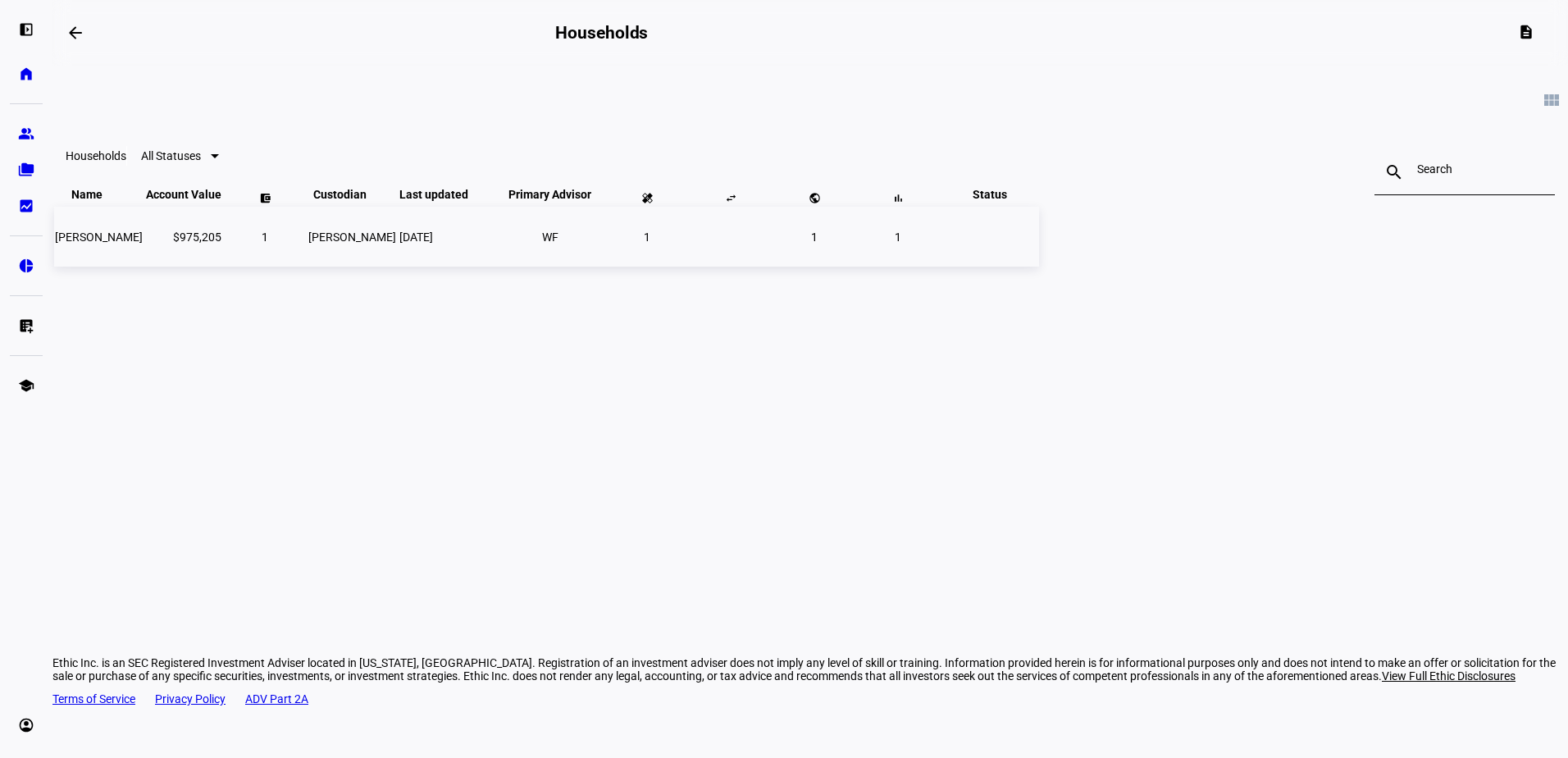
click at [143, 258] on td "[PERSON_NAME]" at bounding box center [99, 236] width 90 height 60
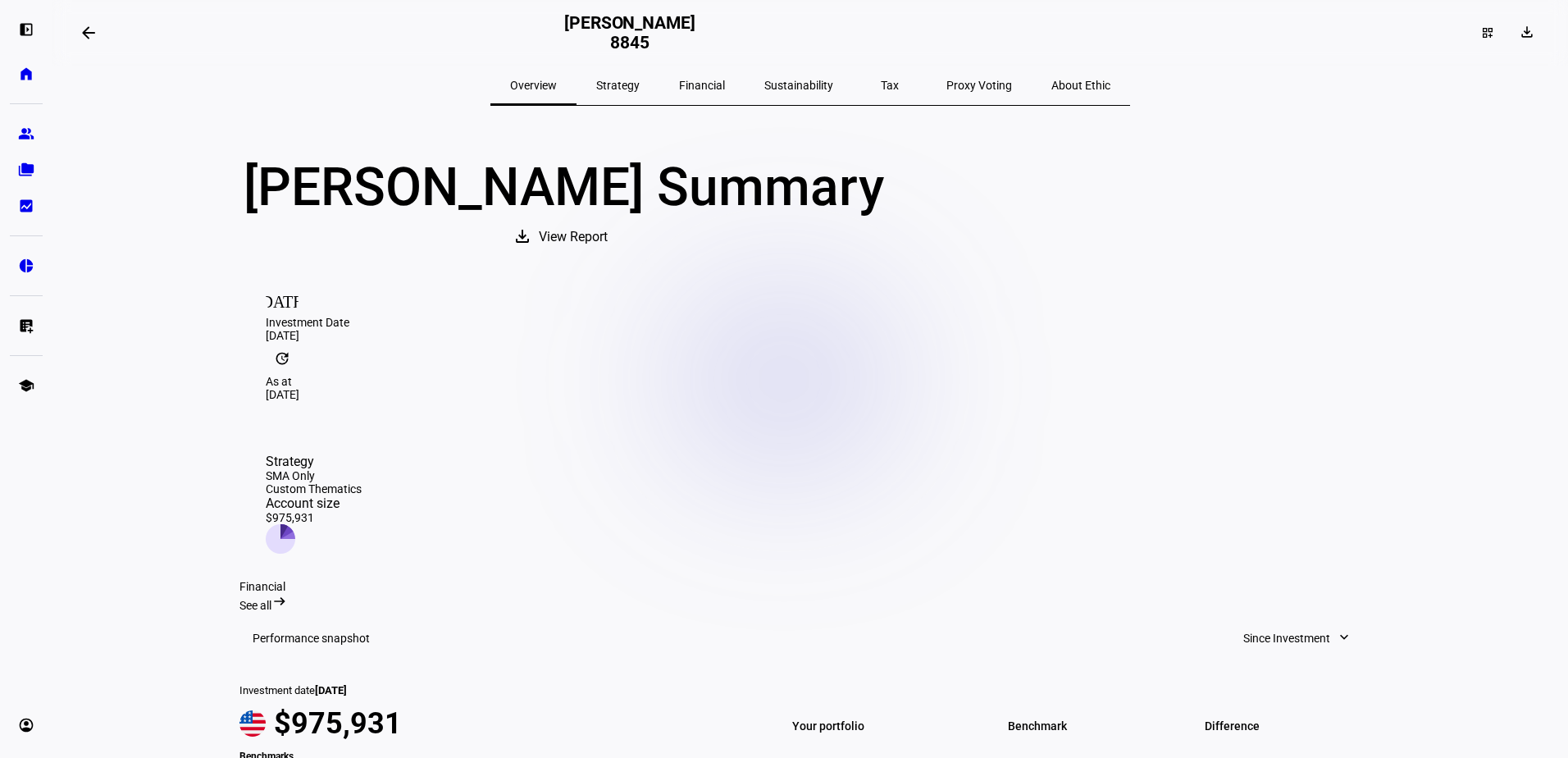
click at [608, 257] on span "View Report" at bounding box center [573, 236] width 69 height 39
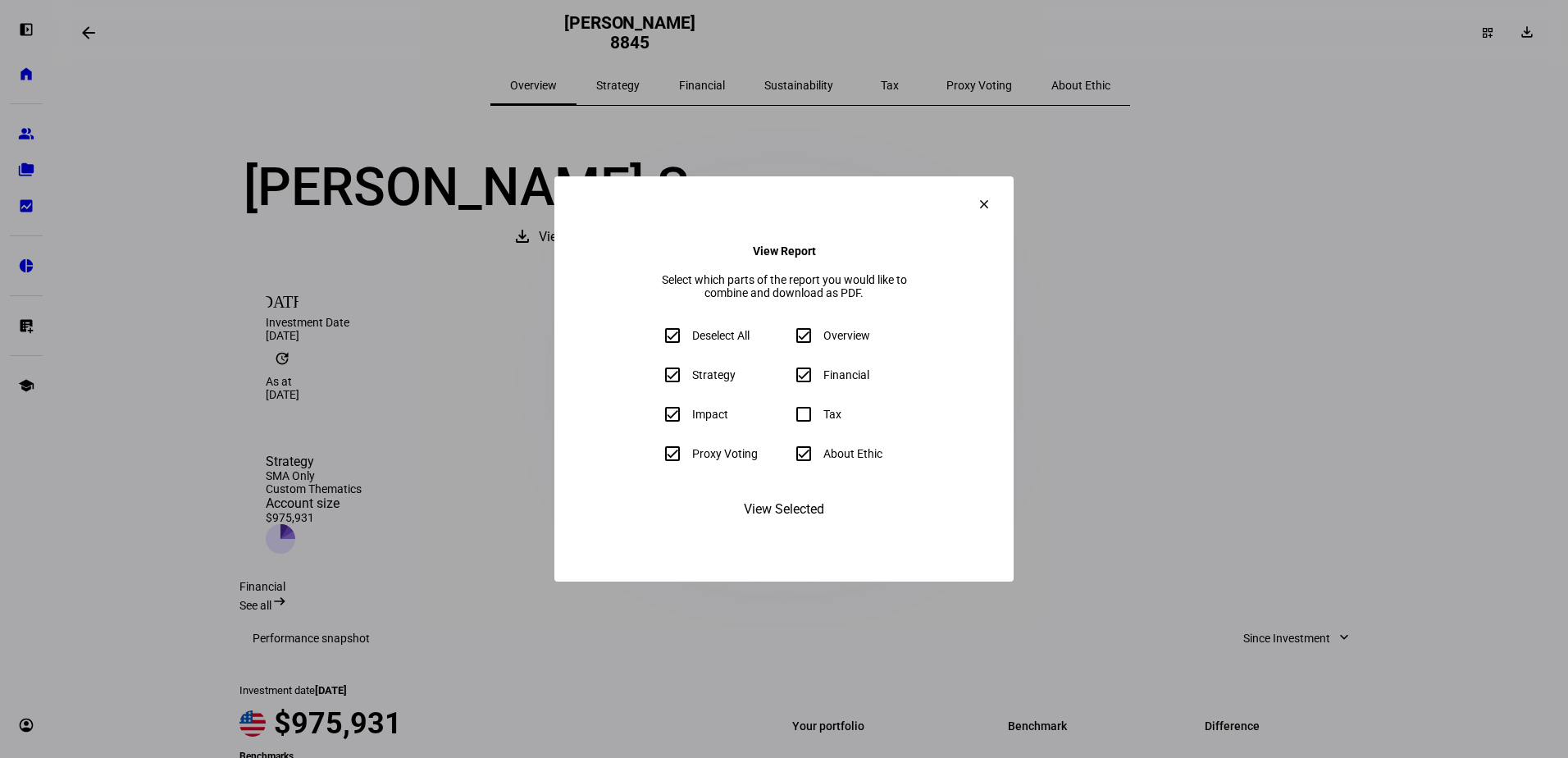
click at [801, 529] on span "View Selected" at bounding box center [784, 509] width 80 height 39
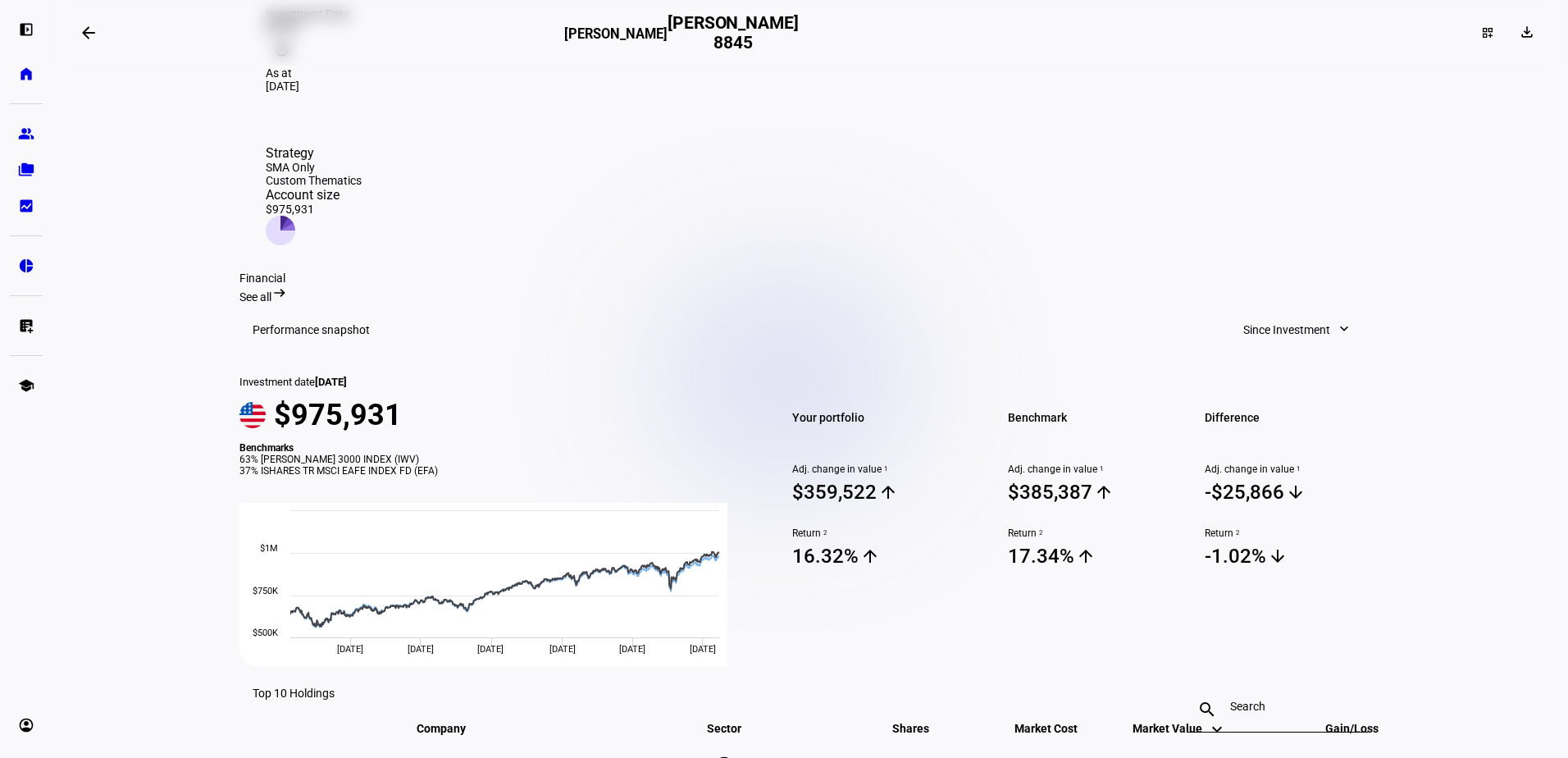
scroll to position [328, 0]
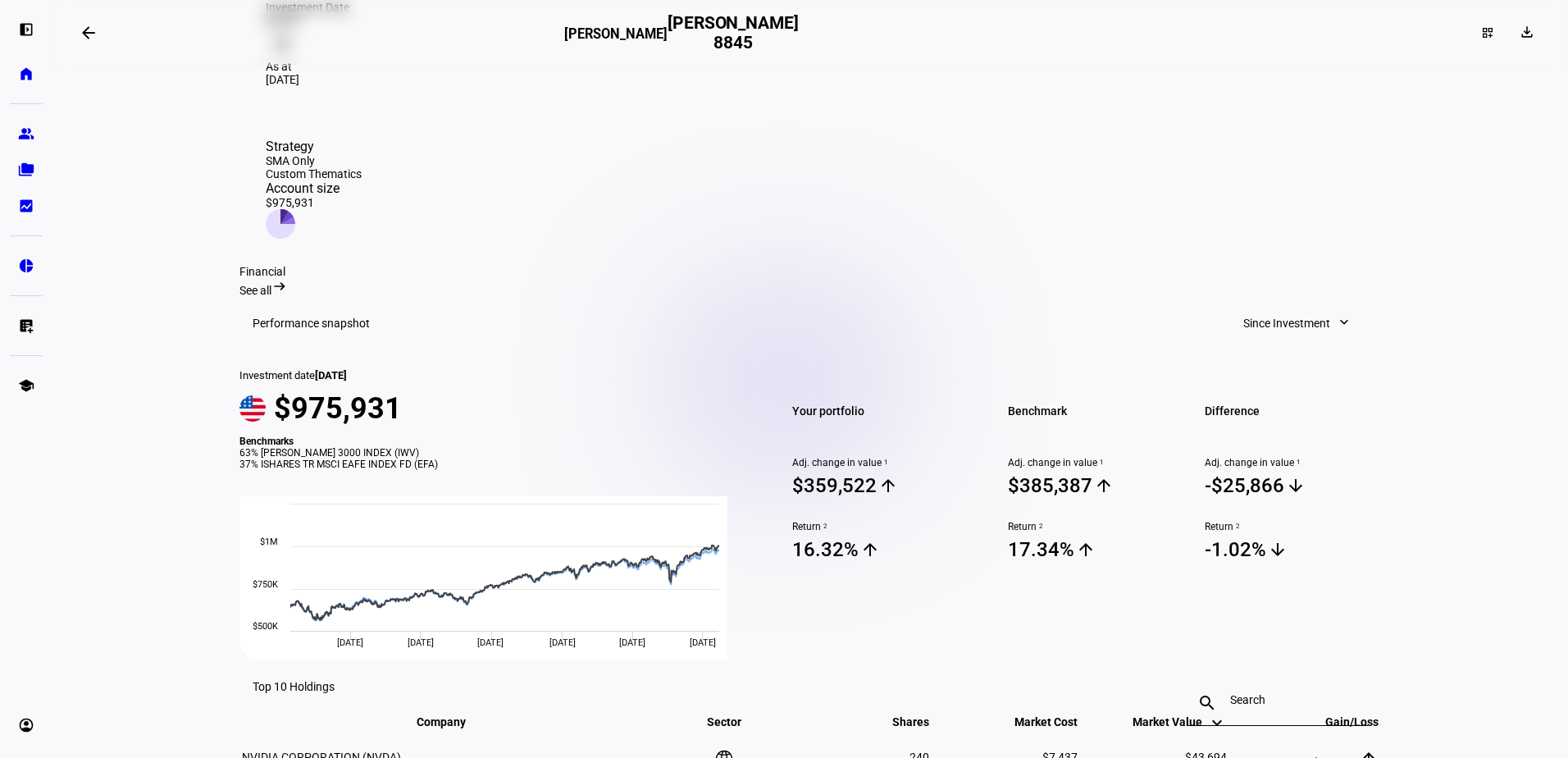
click at [1282, 307] on span "Since Investment" at bounding box center [1286, 323] width 87 height 33
drag, startPoint x: 1266, startPoint y: 374, endPoint x: 1279, endPoint y: 379, distance: 13.9
click at [1266, 384] on div "Year to Date" at bounding box center [1291, 391] width 136 height 13
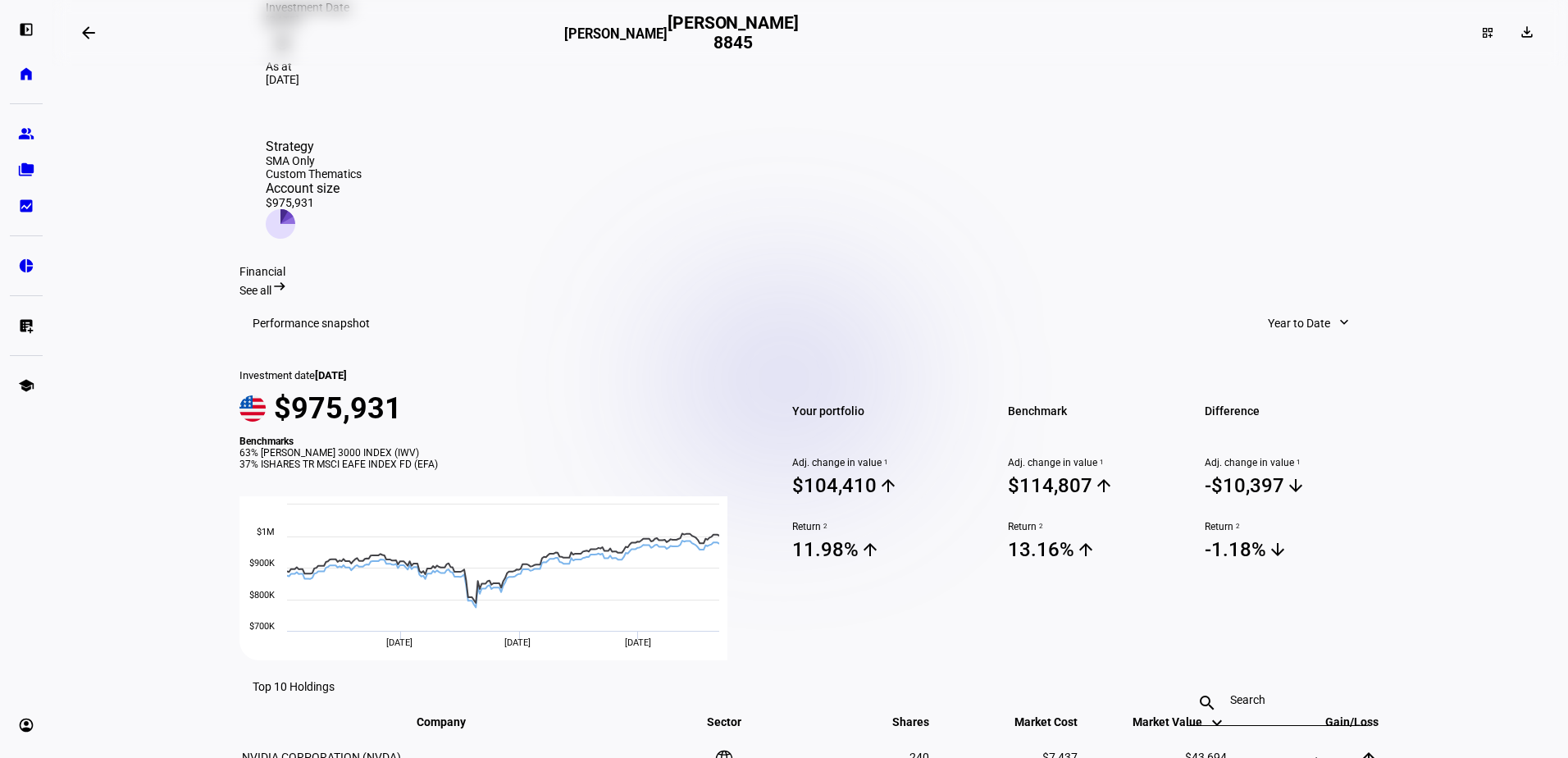
click at [1278, 307] on span "Year to Date" at bounding box center [1299, 323] width 62 height 33
click at [1283, 349] on button "Quarter to Date" at bounding box center [1317, 350] width 156 height 39
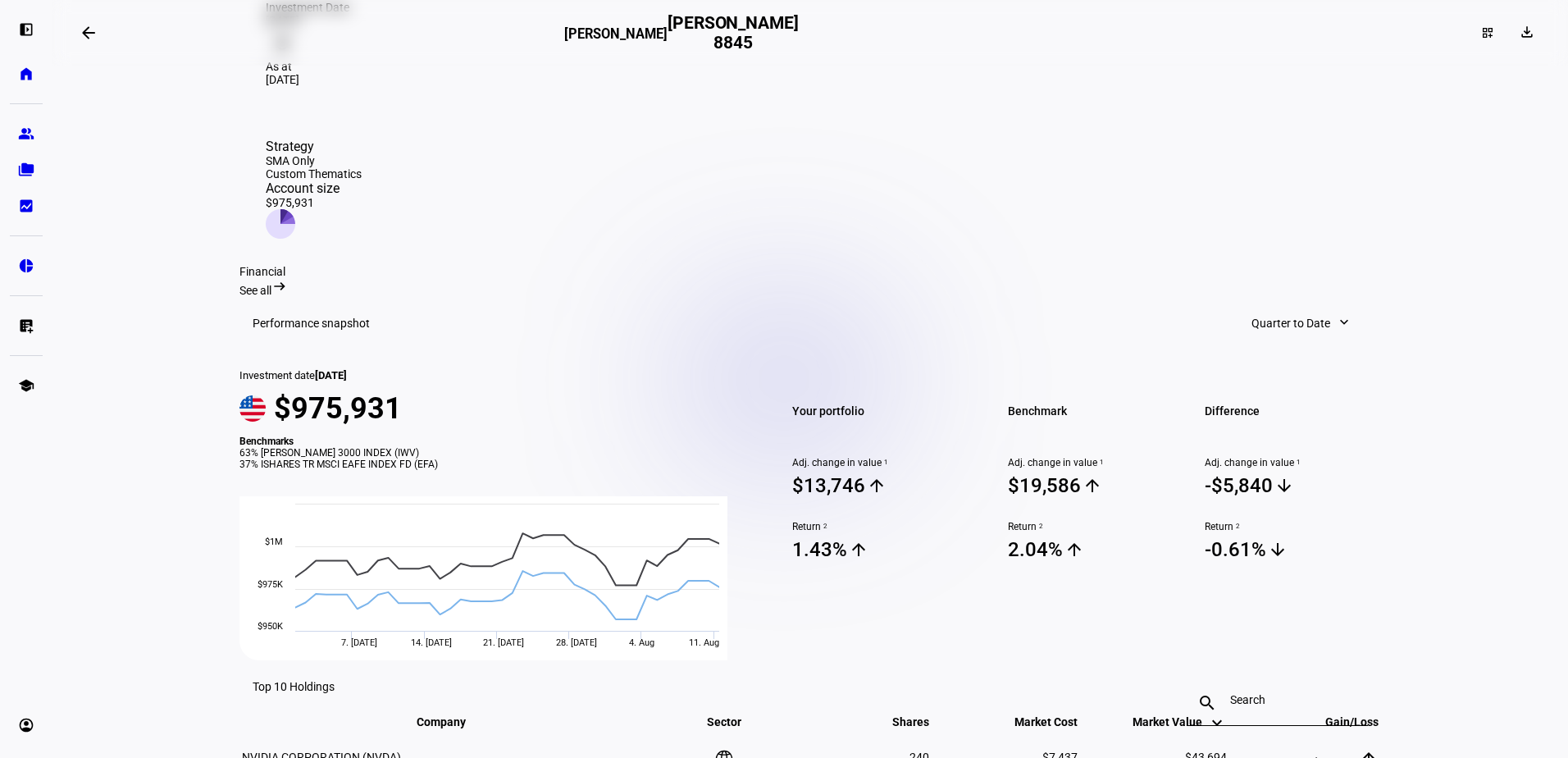
click at [1283, 307] on span "Quarter to Date" at bounding box center [1291, 323] width 79 height 33
click at [1280, 309] on div "Month to Date" at bounding box center [1300, 312] width 136 height 13
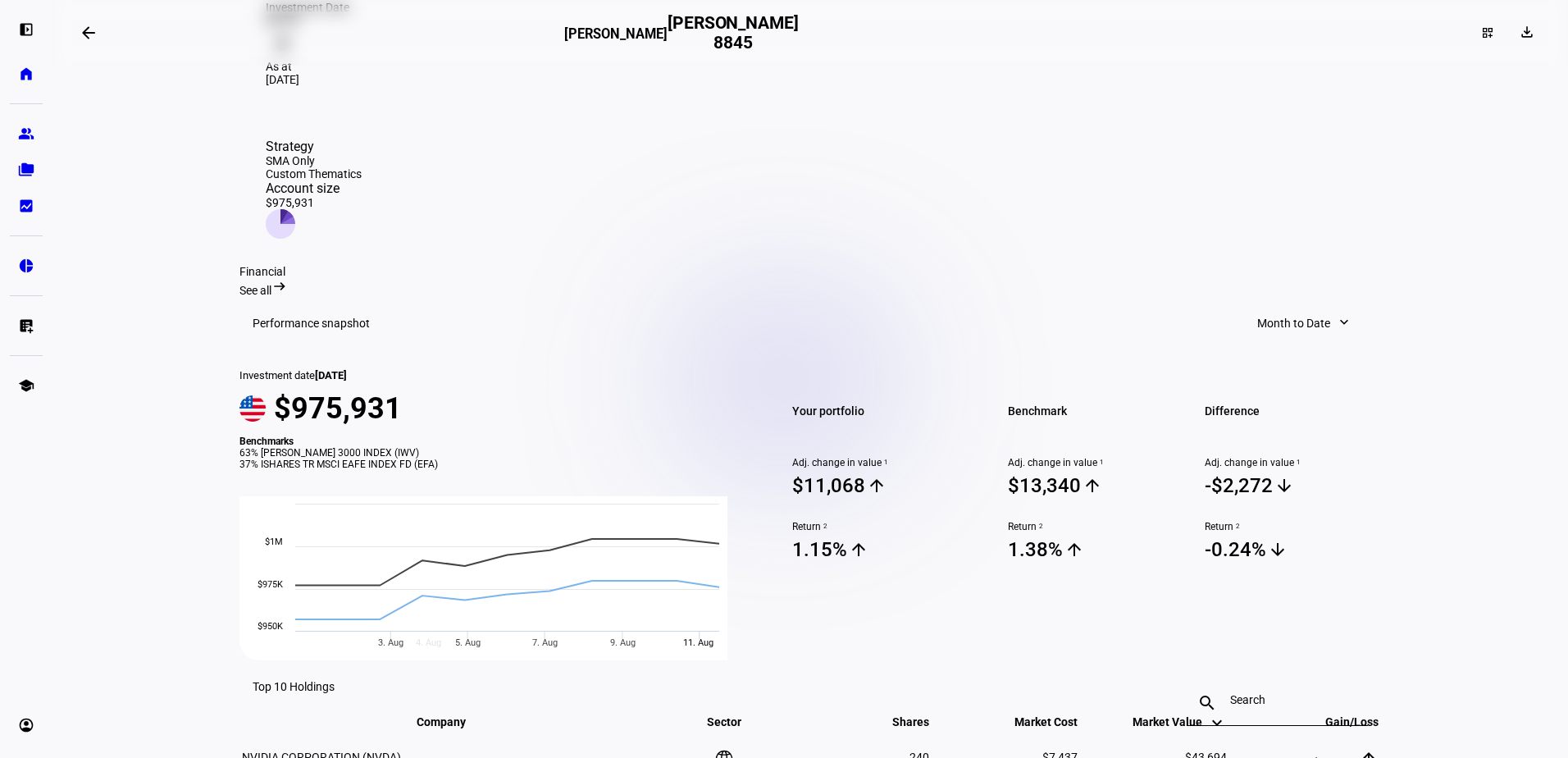
click at [1279, 307] on span "Month to Date" at bounding box center [1293, 323] width 73 height 33
click at [1274, 423] on div "1 Year" at bounding box center [1306, 430] width 136 height 13
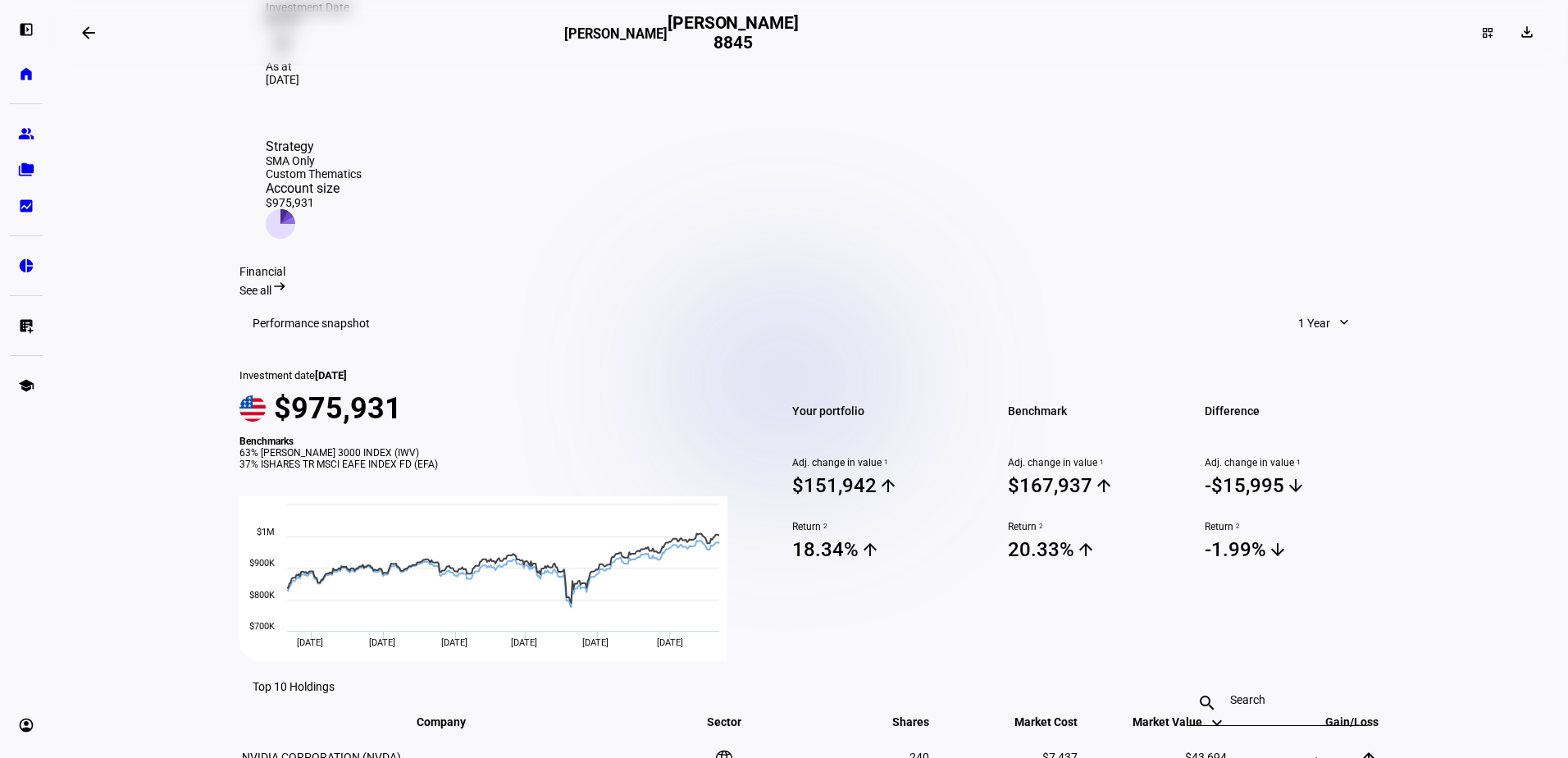
click at [1298, 307] on span "1 Year" at bounding box center [1314, 323] width 32 height 33
drag, startPoint x: 1303, startPoint y: 421, endPoint x: 1389, endPoint y: 431, distance: 86.6
click at [1302, 463] on div "5 Years" at bounding box center [1346, 470] width 136 height 13
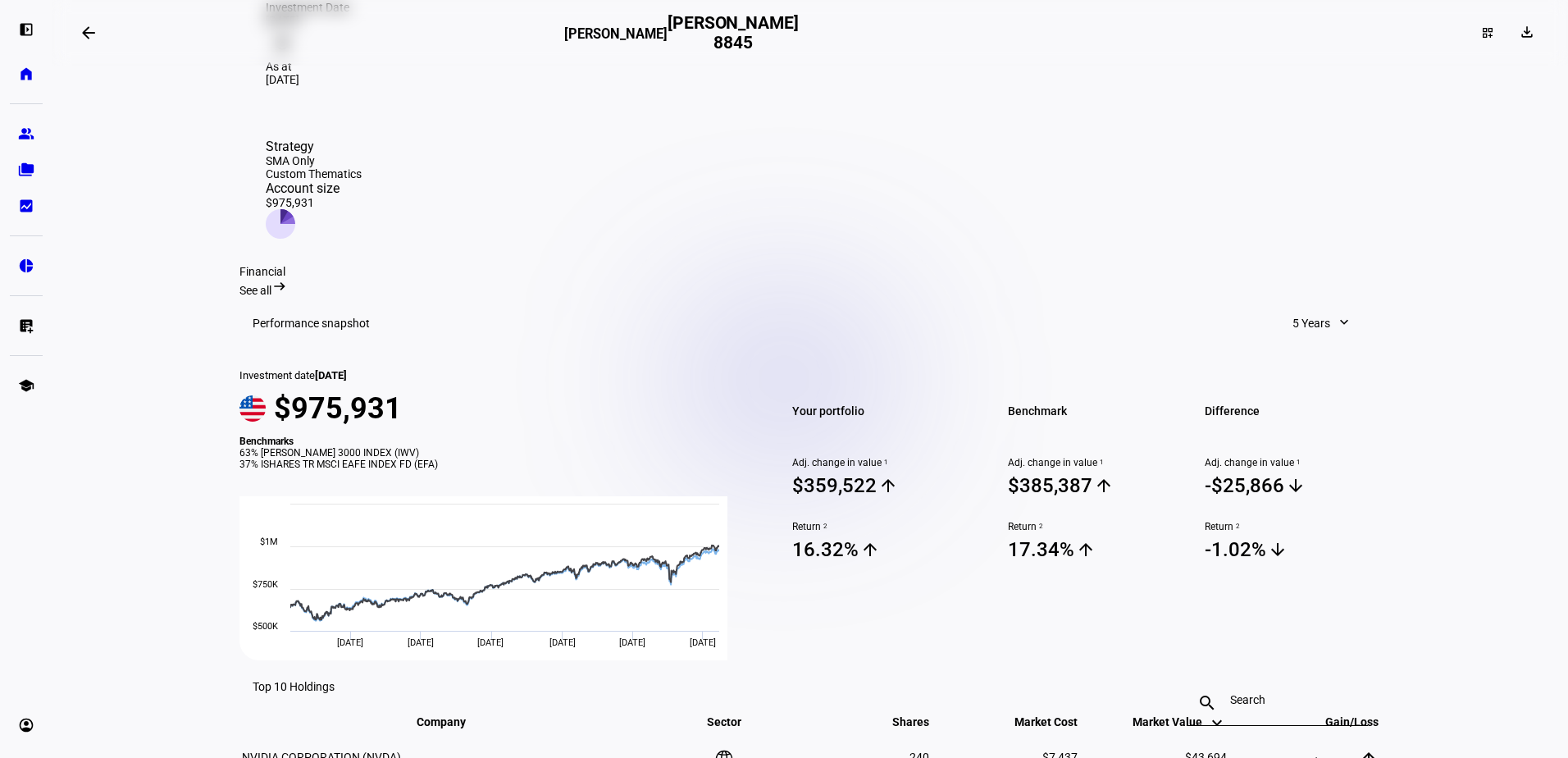
click at [1301, 307] on span "5 Years" at bounding box center [1311, 323] width 38 height 33
click at [1299, 502] on div "10 Years" at bounding box center [1340, 509] width 136 height 13
click at [1321, 307] on span at bounding box center [1318, 323] width 98 height 33
click at [1333, 542] on div "Since Investment" at bounding box center [1334, 548] width 136 height 13
